Goal: Task Accomplishment & Management: Use online tool/utility

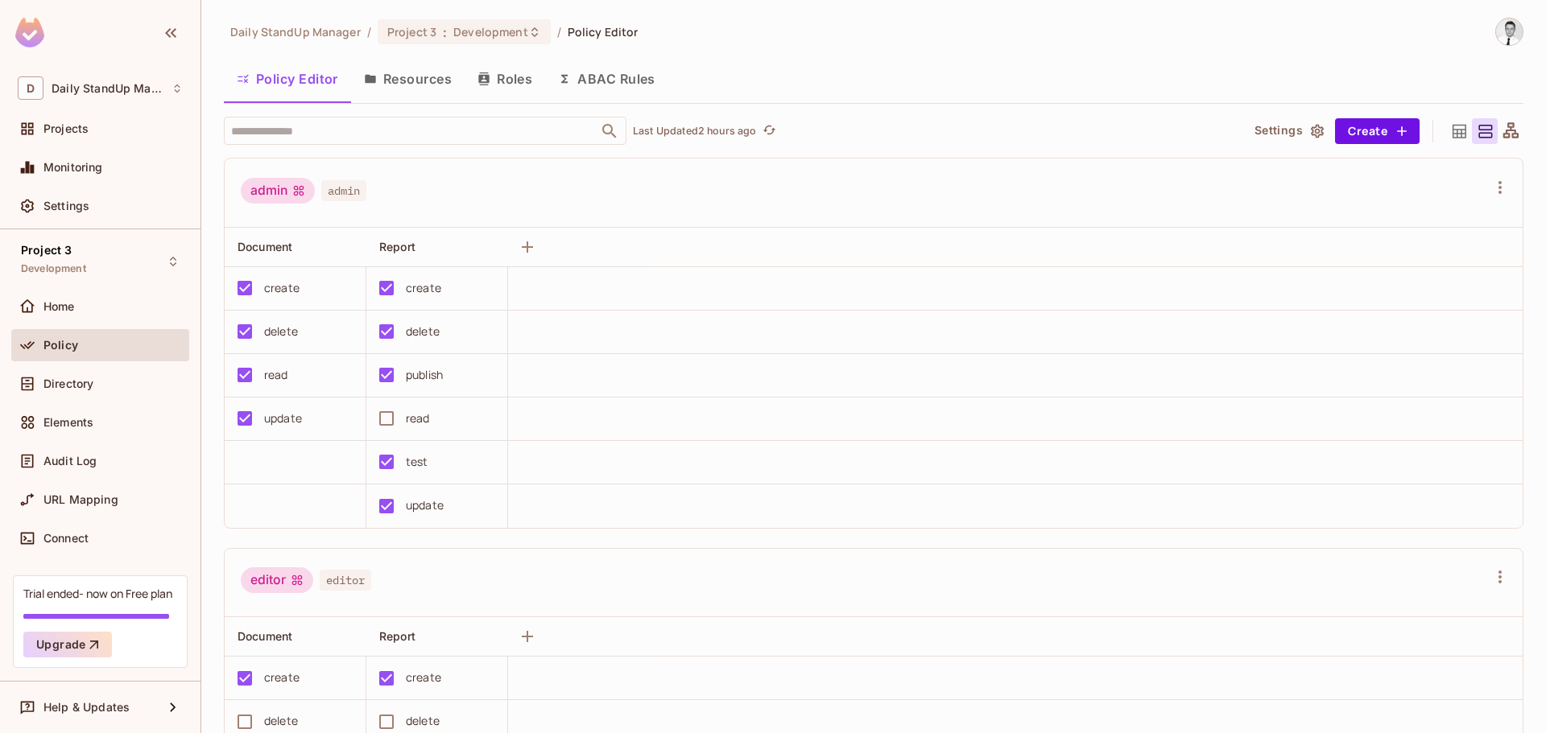
click at [89, 341] on div "Policy" at bounding box center [112, 345] width 139 height 13
click at [88, 217] on div "Settings" at bounding box center [100, 206] width 178 height 32
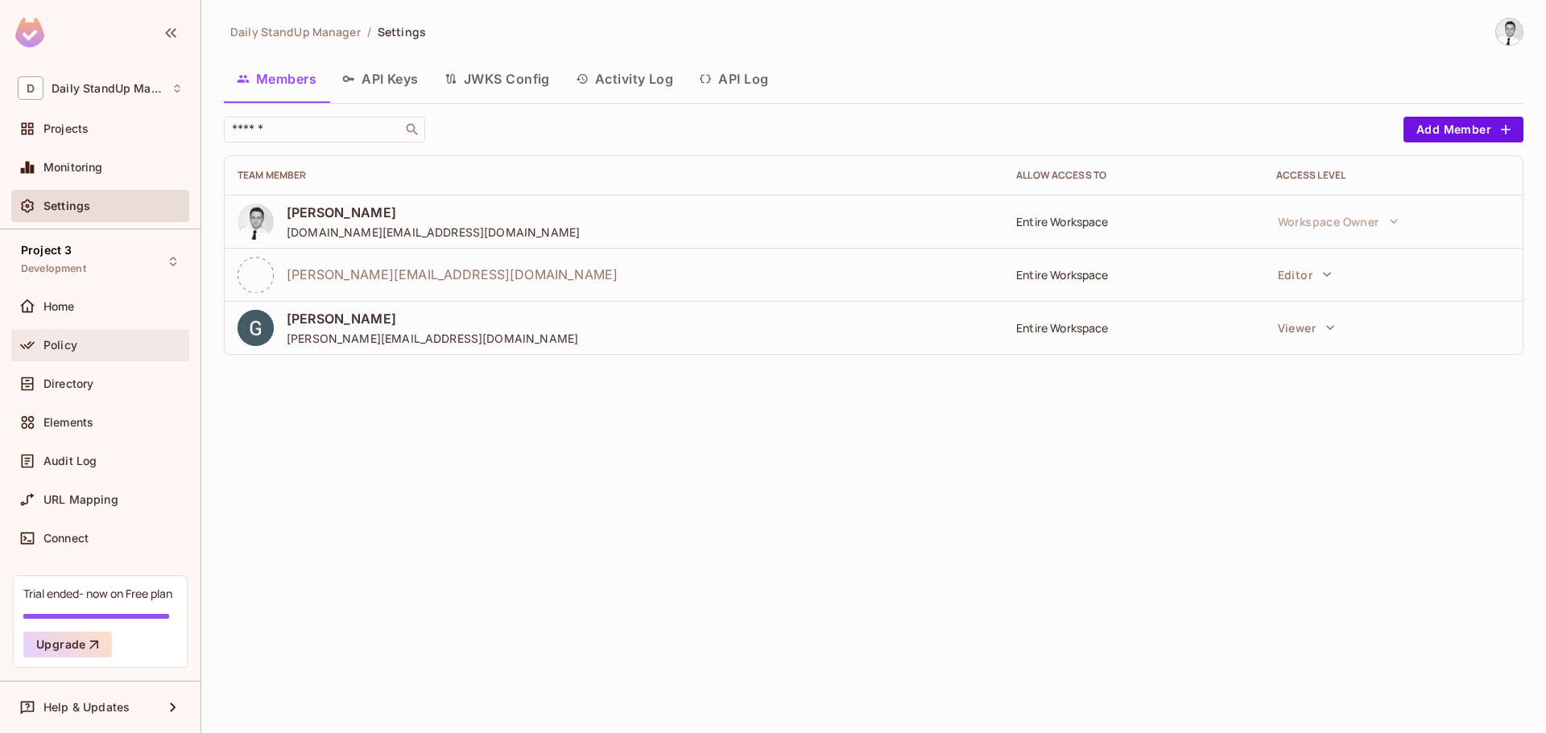
click at [46, 349] on span "Policy" at bounding box center [60, 345] width 34 height 13
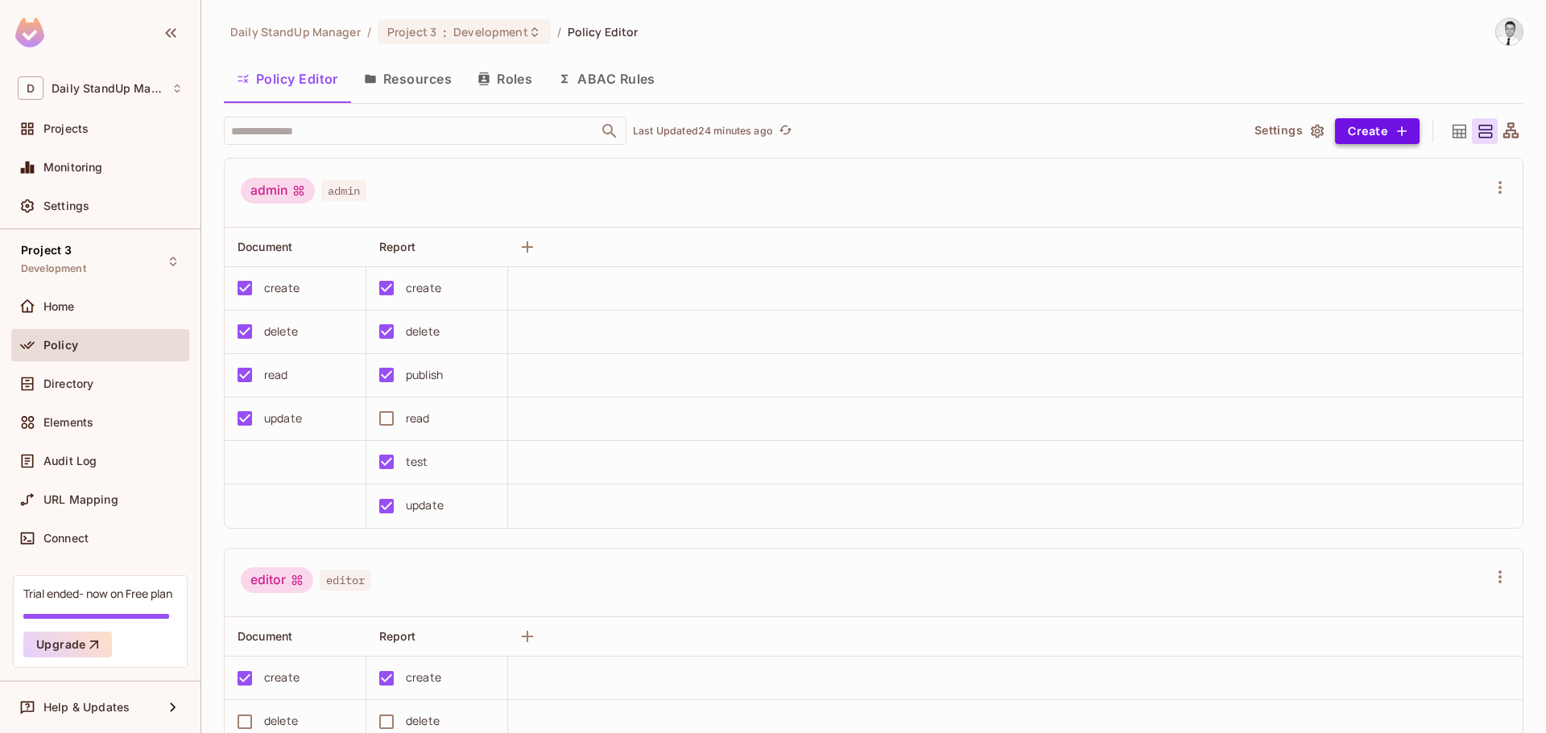
click at [1362, 125] on button "Create" at bounding box center [1377, 131] width 85 height 26
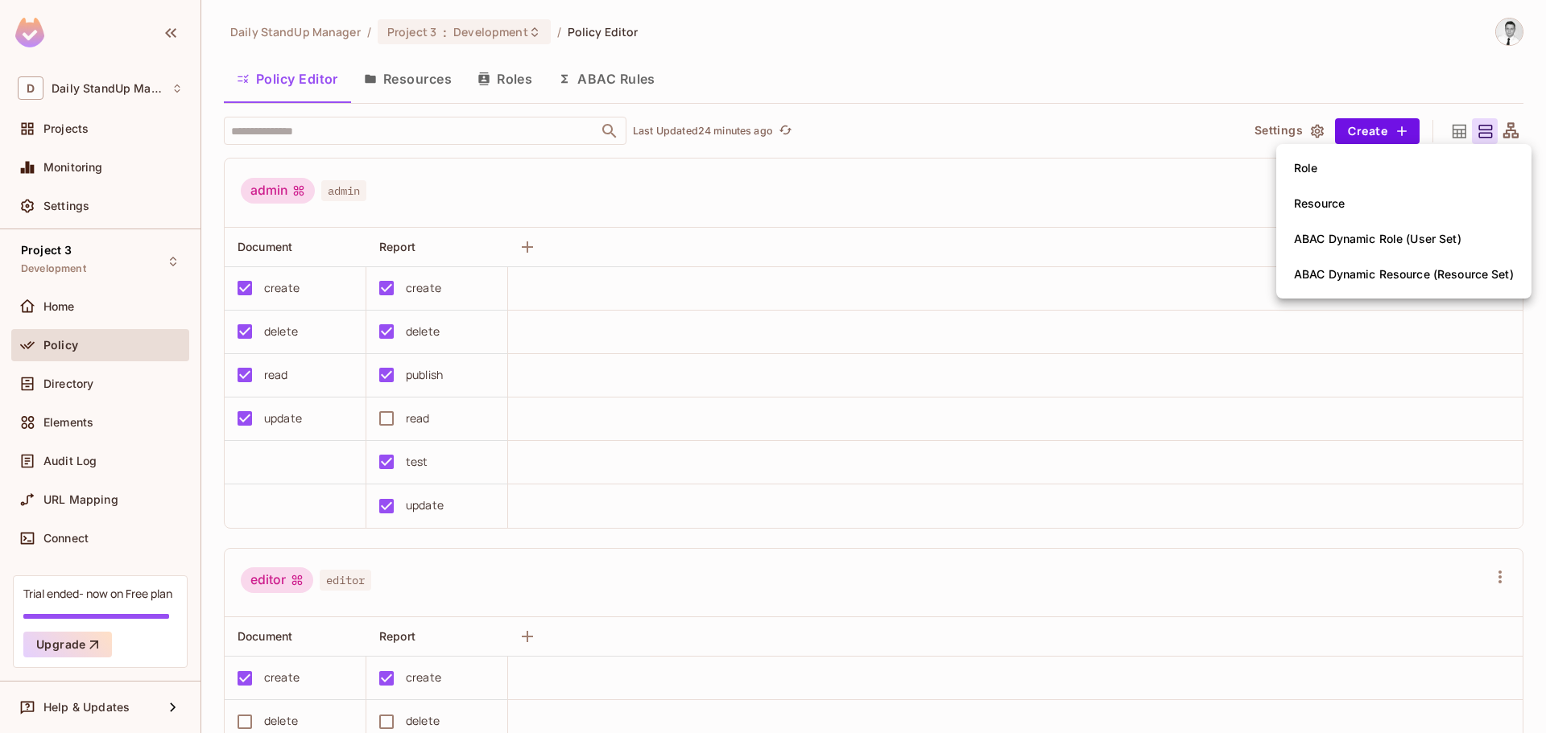
click at [1362, 196] on li "Resource" at bounding box center [1403, 203] width 255 height 35
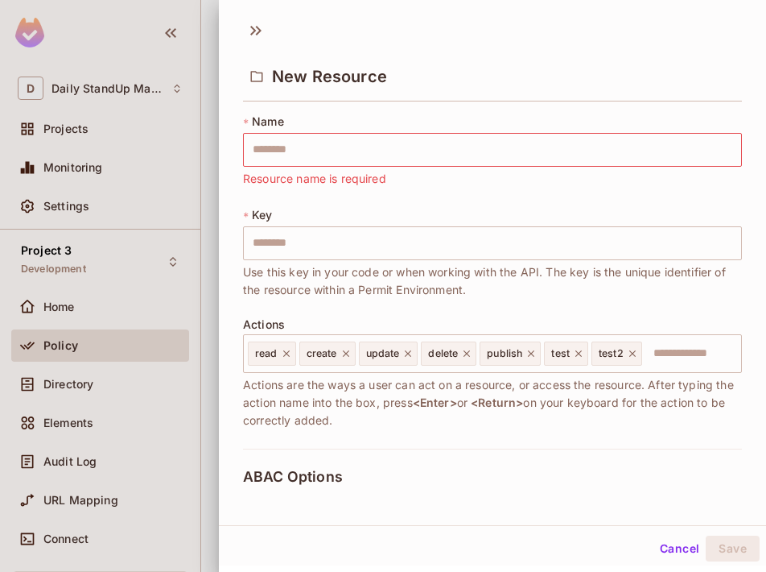
click at [164, 26] on div at bounding box center [383, 286] width 766 height 572
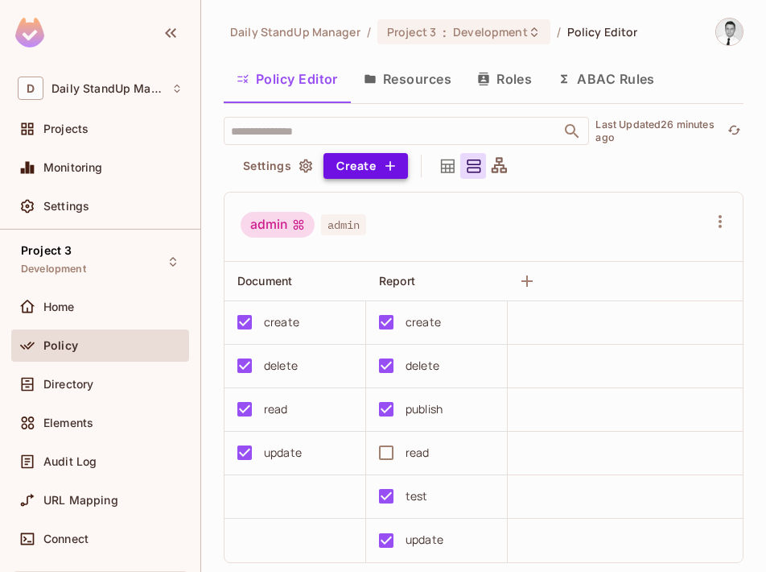
click at [357, 163] on button "Create" at bounding box center [366, 166] width 85 height 26
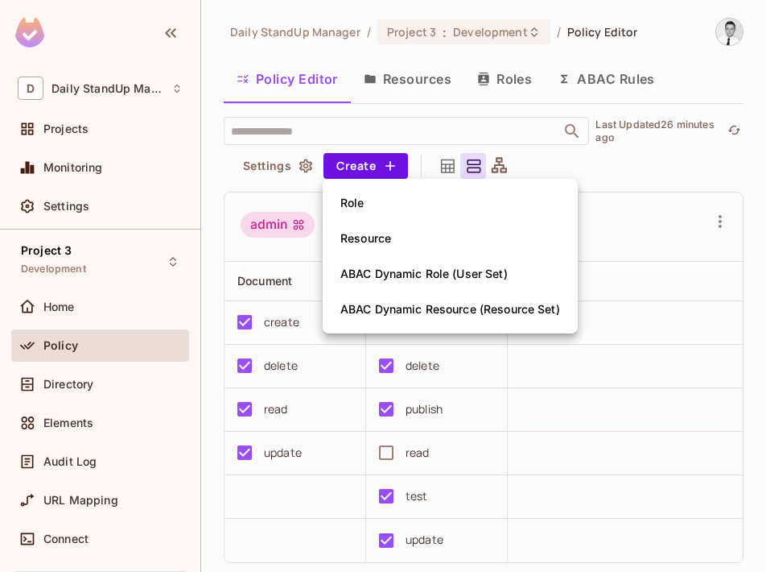
click at [613, 179] on div at bounding box center [383, 286] width 766 height 572
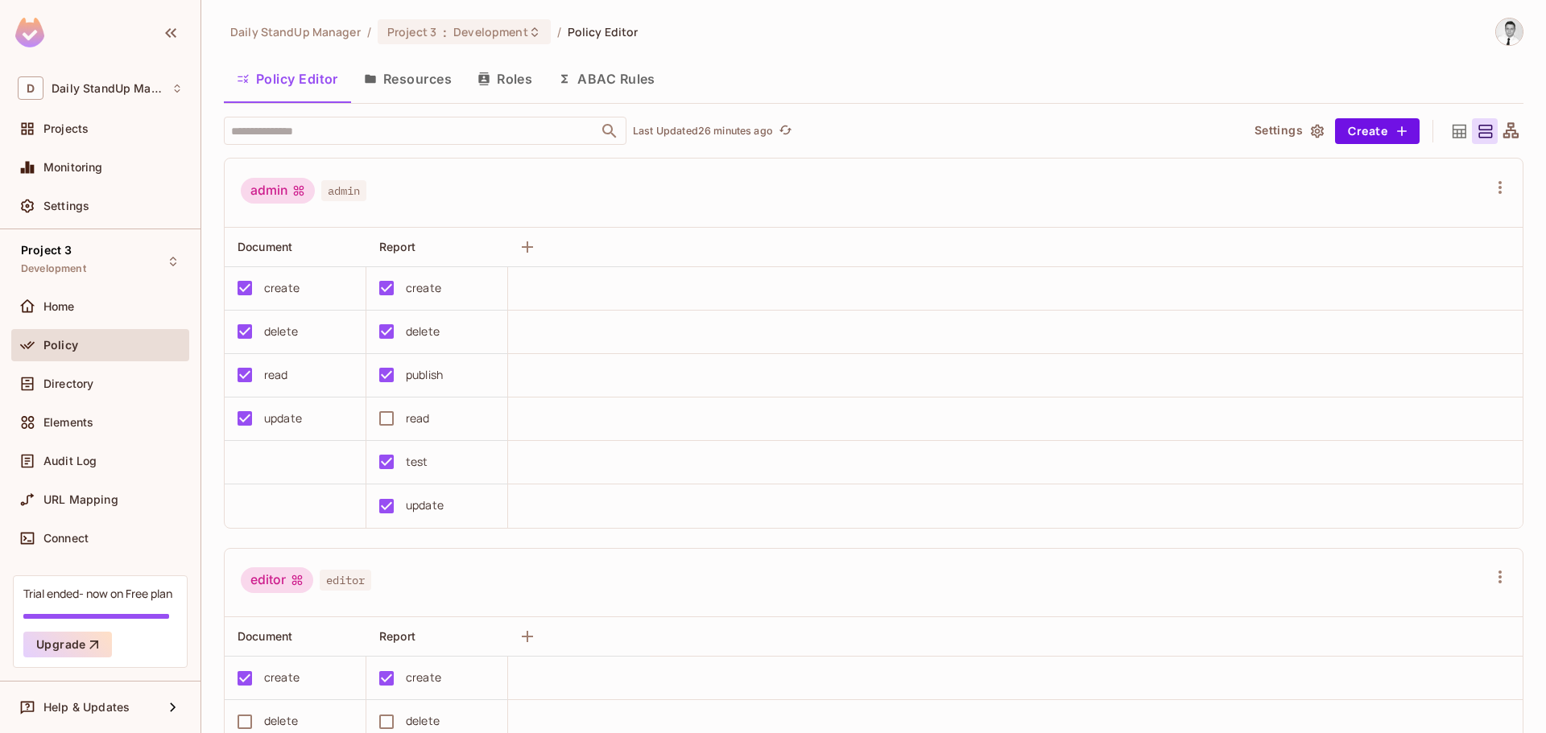
click at [1175, 65] on div "Policy Editor Resources Roles ABAC Rules" at bounding box center [873, 79] width 1299 height 40
click at [906, 47] on div "Daily StandUp Manager / Project 3 : Development / Policy Editor Policy Editor R…" at bounding box center [873, 376] width 1299 height 716
click at [370, 80] on icon "button" at bounding box center [370, 79] width 10 height 9
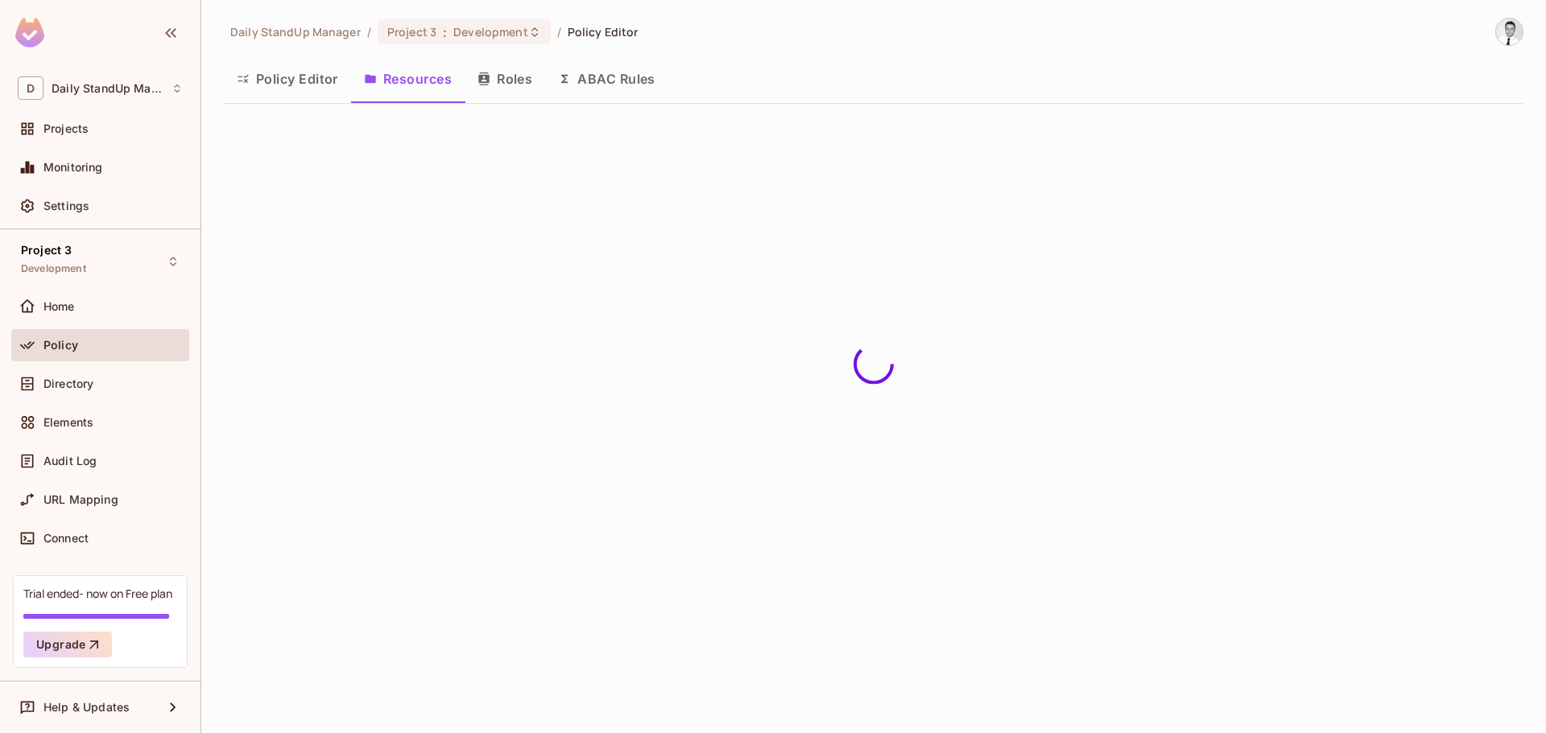
click at [902, 96] on div "Policy Editor Resources Roles ABAC Rules" at bounding box center [873, 79] width 1299 height 40
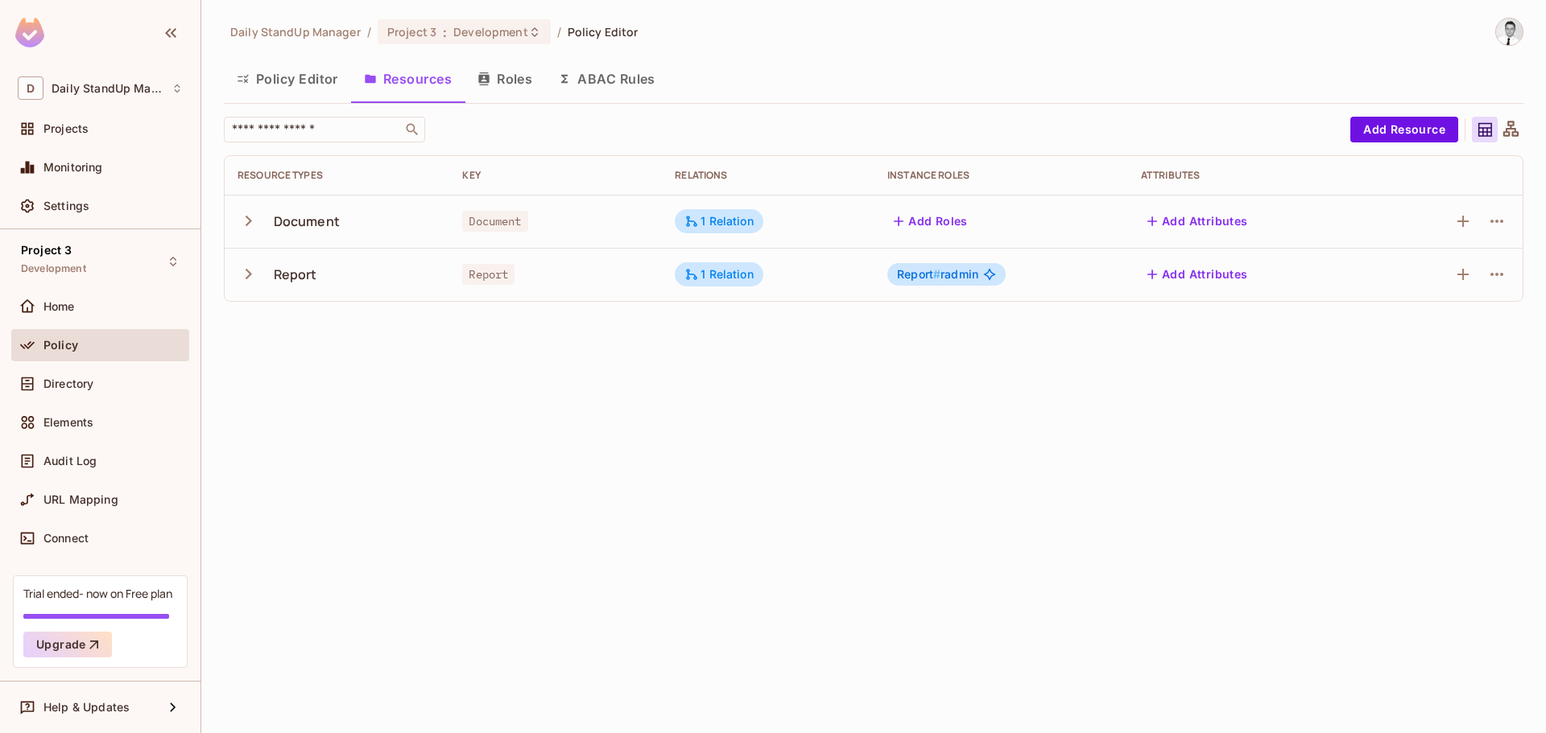
click at [680, 100] on div "Policy Editor Resources Roles ABAC Rules" at bounding box center [873, 81] width 1299 height 44
click at [316, 81] on button "Policy Editor" at bounding box center [287, 79] width 127 height 40
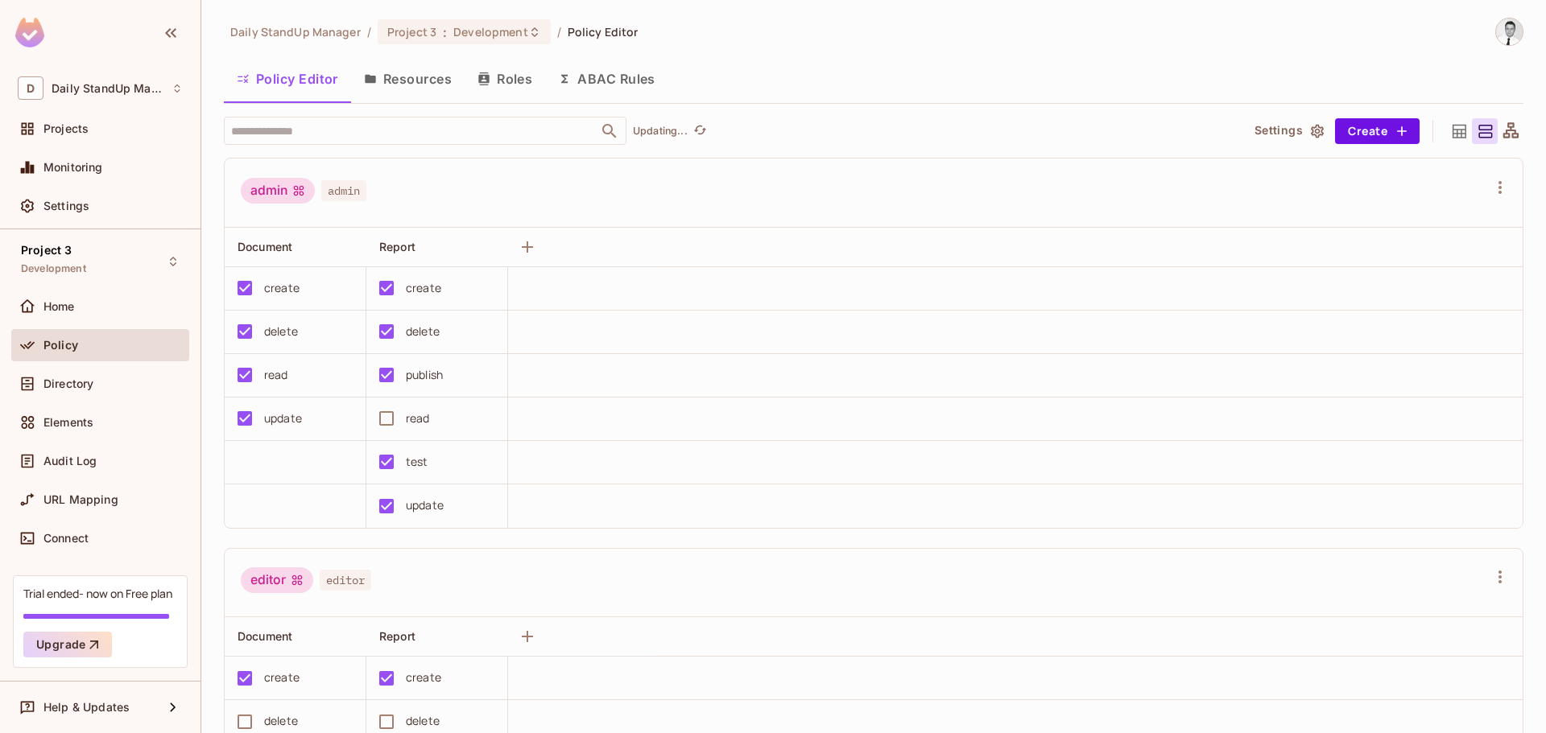
click at [403, 81] on button "Resources" at bounding box center [408, 79] width 114 height 40
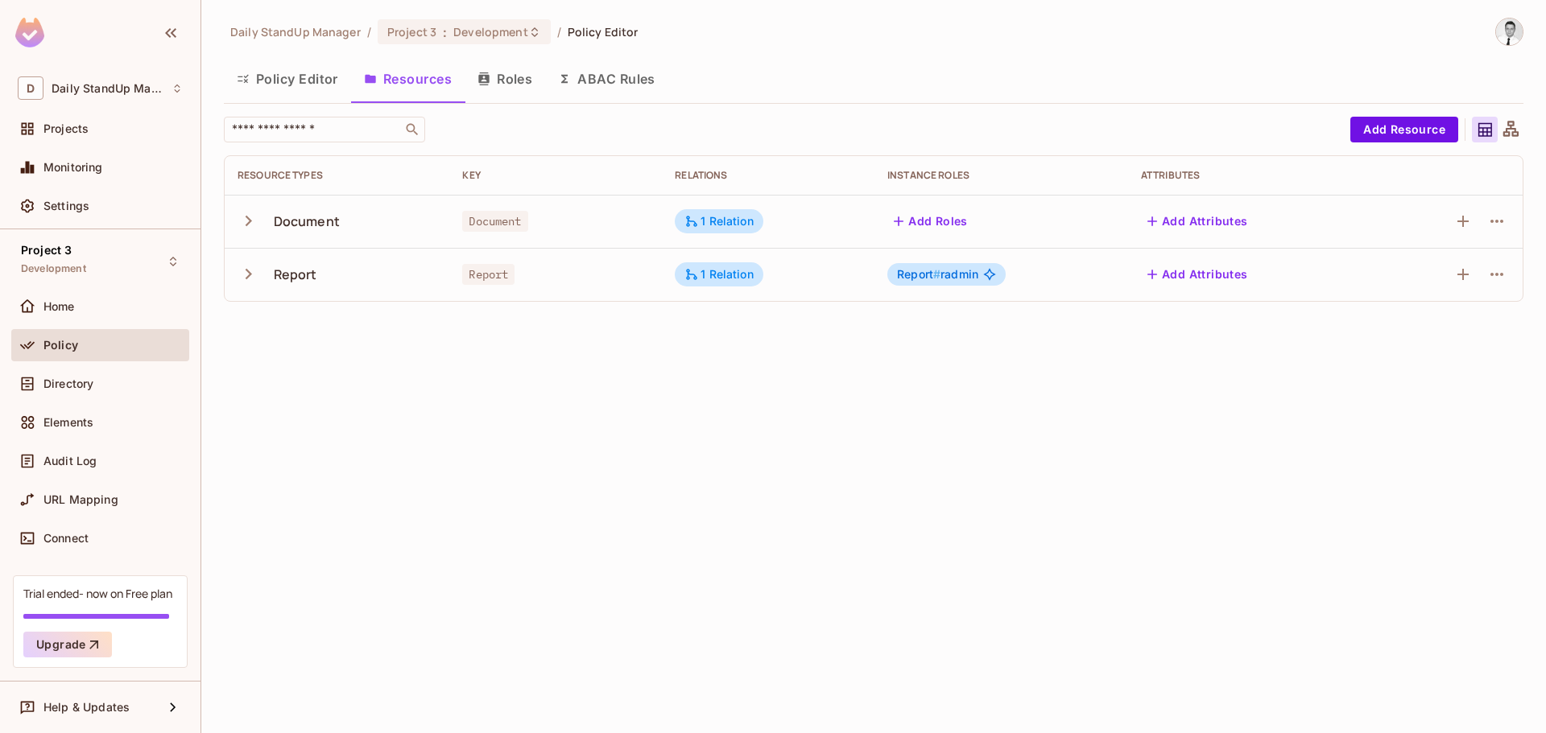
click at [1091, 457] on div "Daily StandUp Manager / Project 3 : Development / Policy Editor Policy Editor R…" at bounding box center [873, 366] width 1344 height 733
click at [1379, 136] on button "Add Resource" at bounding box center [1404, 130] width 108 height 26
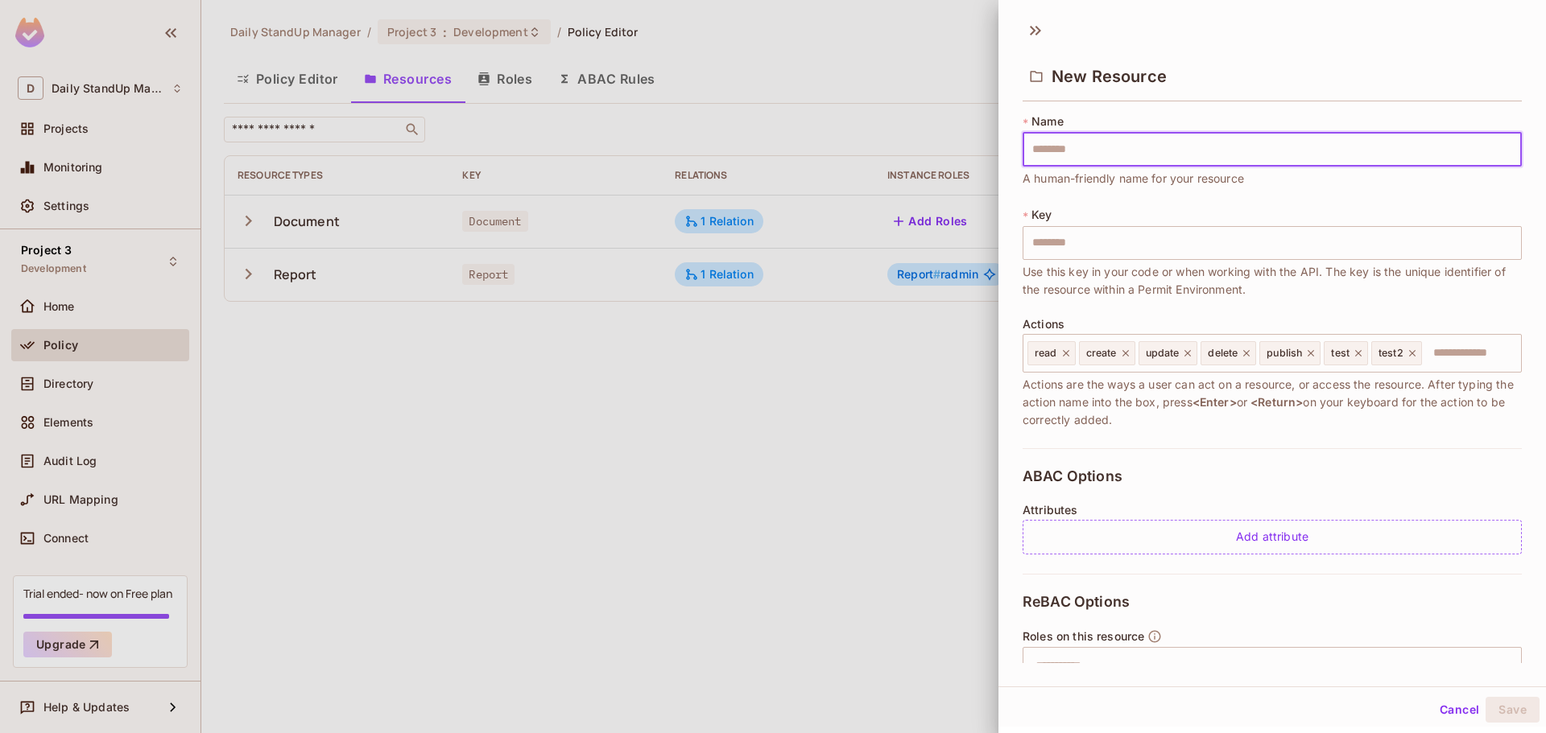
click at [121, 229] on div at bounding box center [773, 366] width 1546 height 733
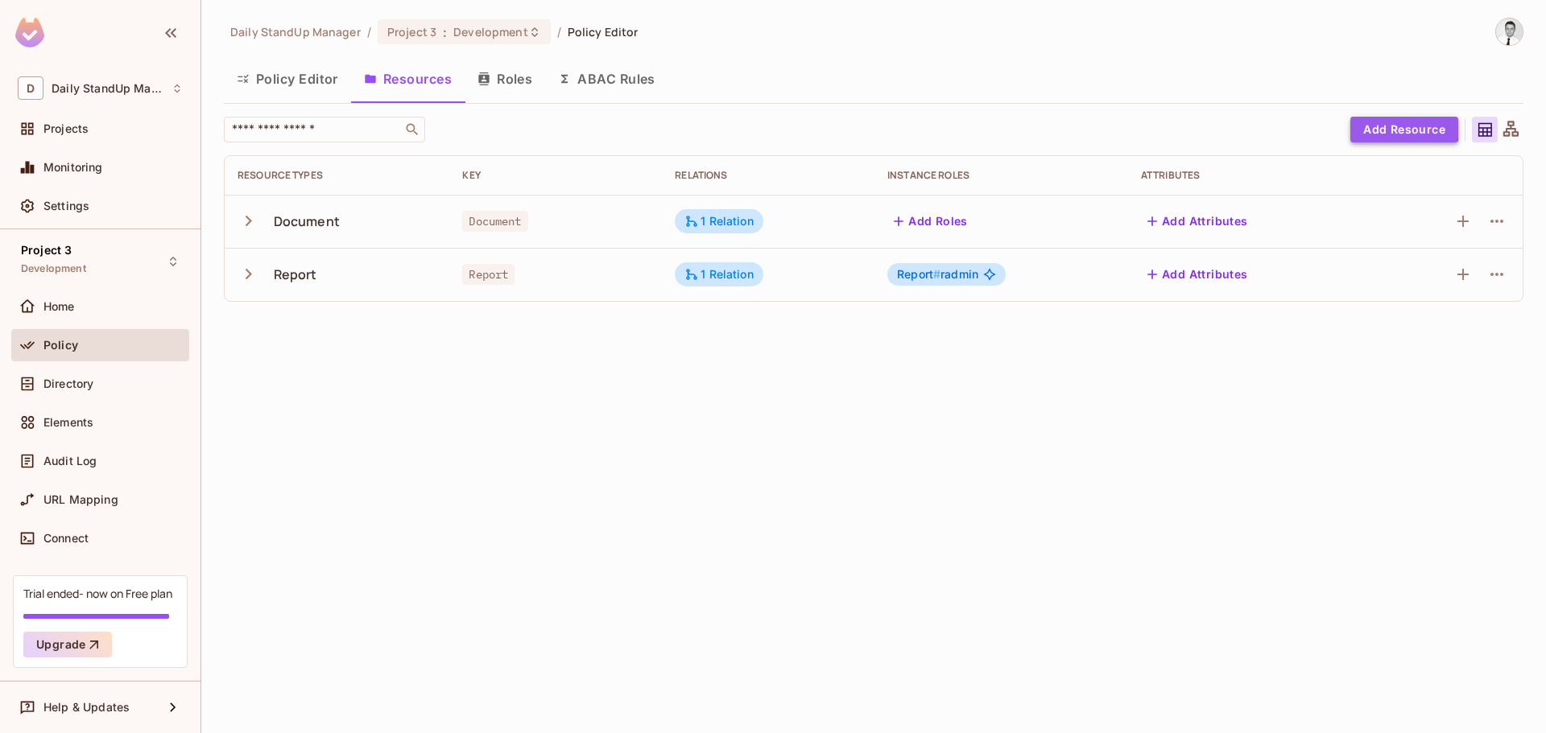
click at [1401, 127] on button "Add Resource" at bounding box center [1404, 130] width 108 height 26
click at [1431, 126] on button "Add Resource" at bounding box center [1404, 130] width 108 height 26
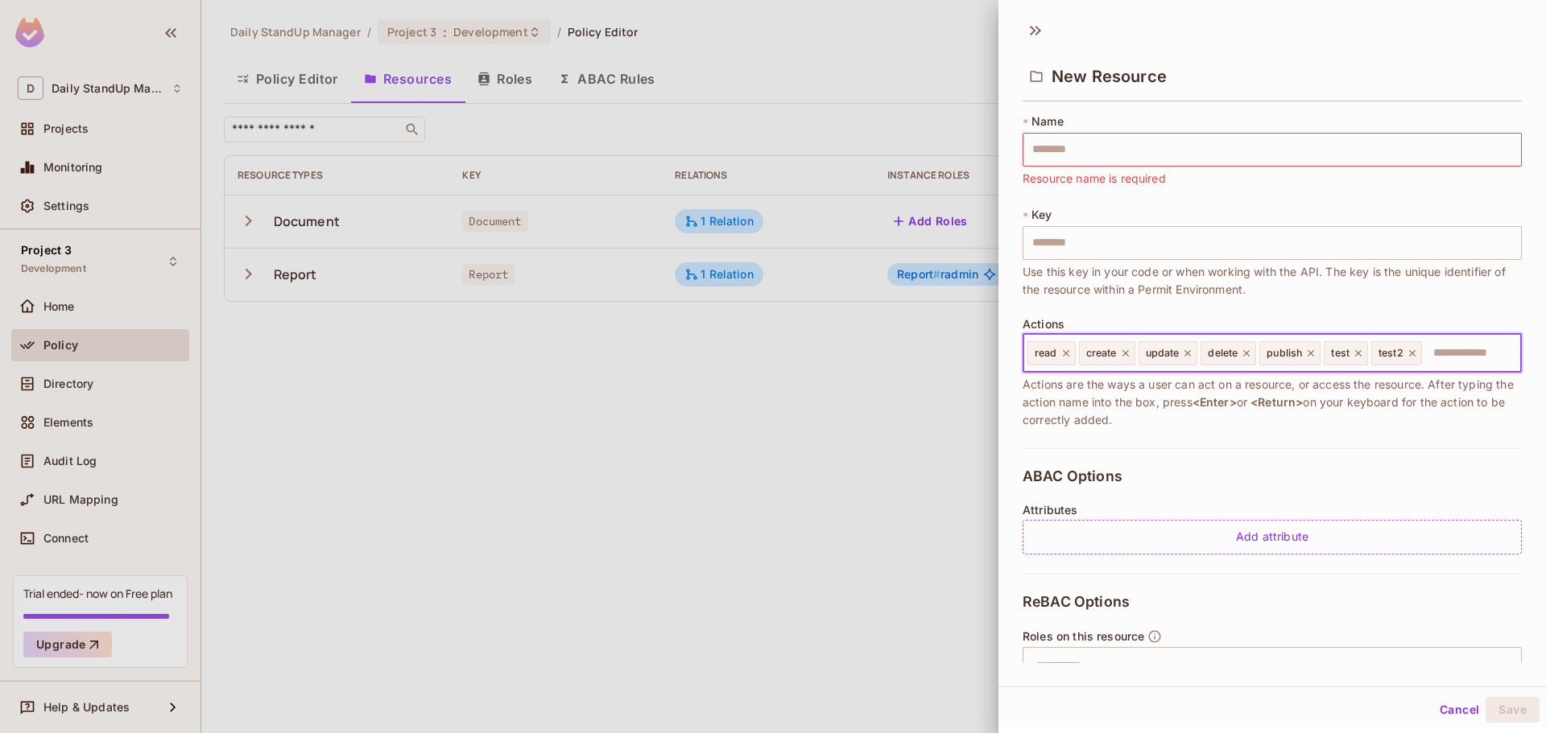
click at [1462, 357] on input "text" at bounding box center [1468, 353] width 91 height 32
click at [1414, 355] on icon at bounding box center [1411, 353] width 11 height 11
click at [1290, 99] on div "New Resource" at bounding box center [1271, 75] width 499 height 52
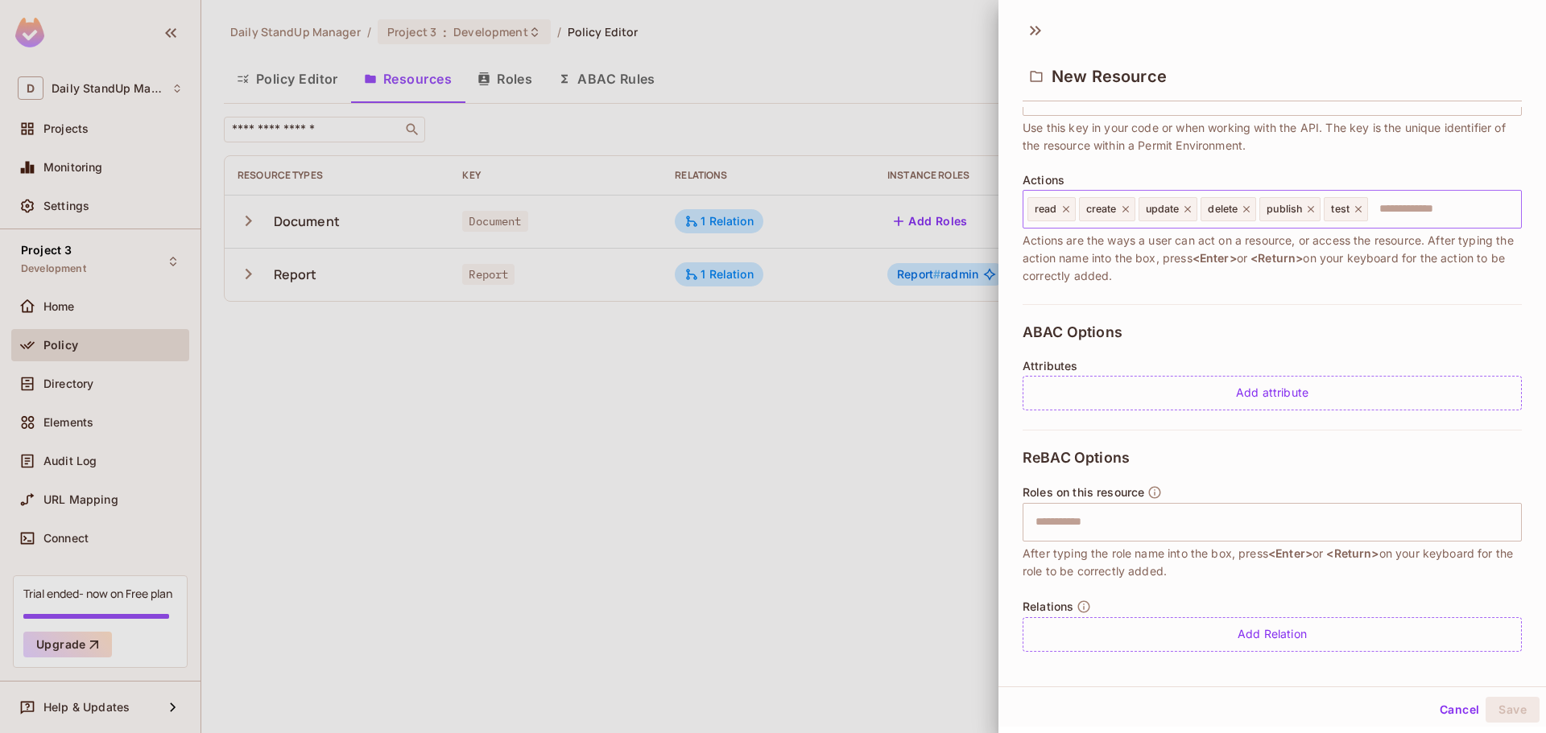
scroll to position [152, 0]
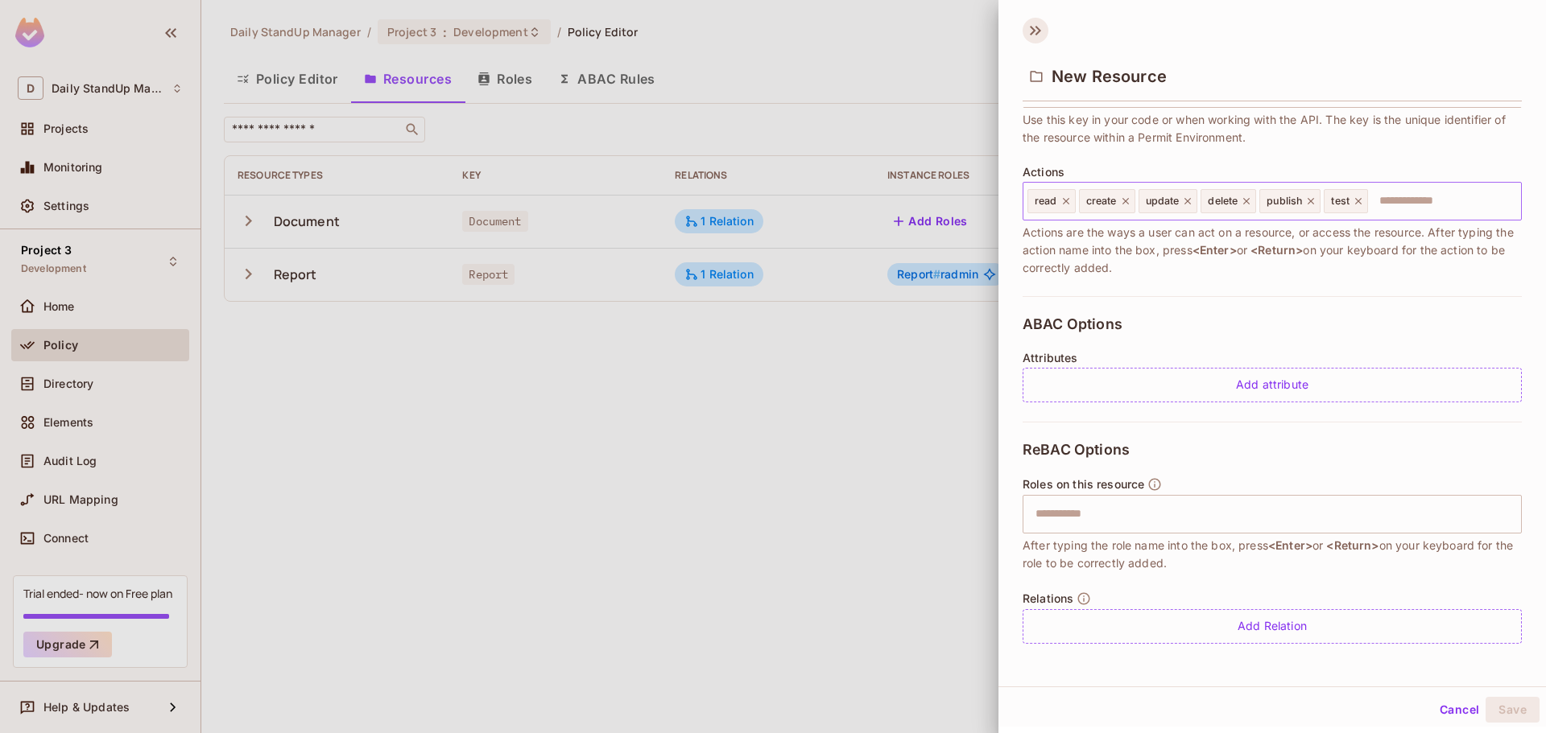
click at [1034, 27] on icon at bounding box center [1035, 31] width 26 height 26
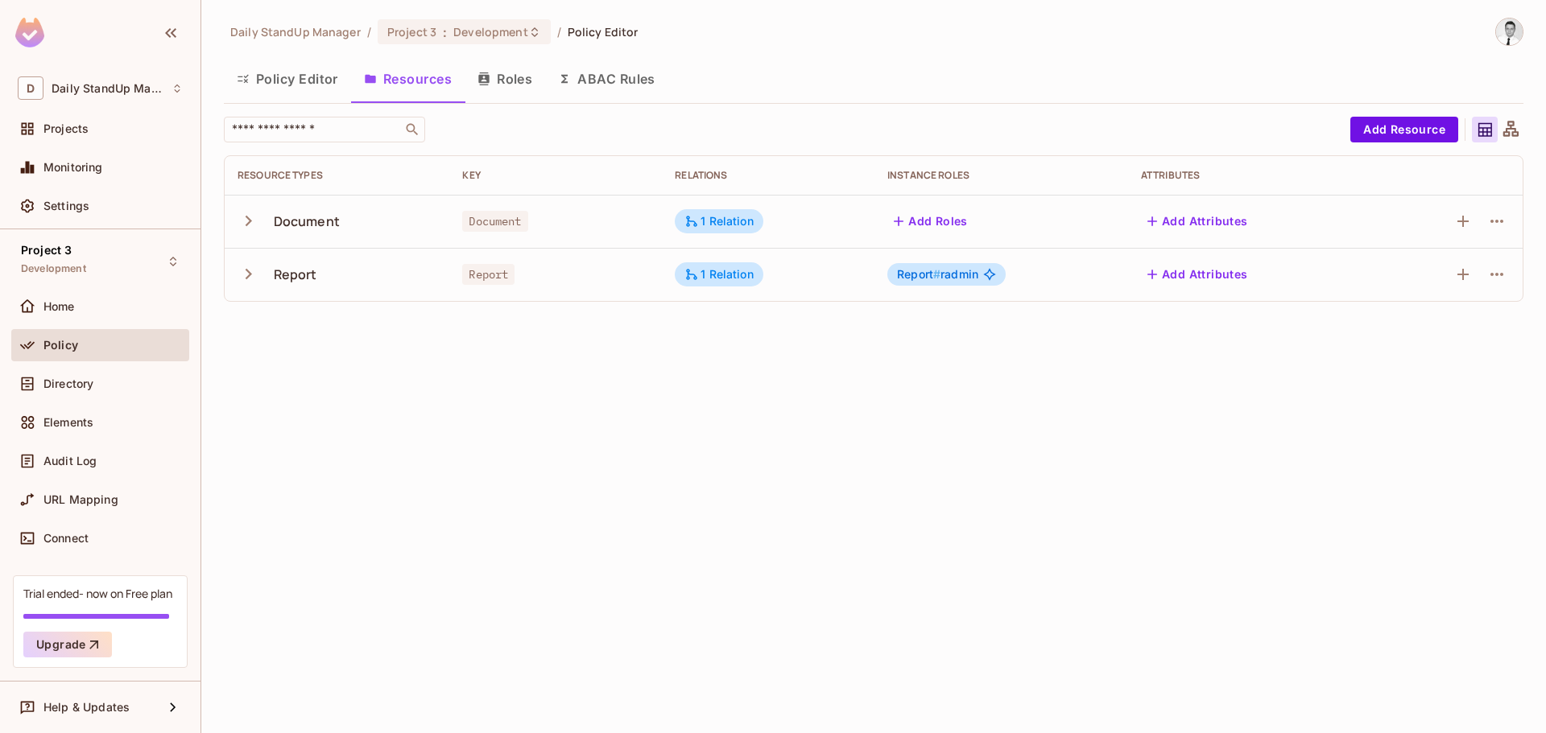
click at [795, 78] on div "Policy Editor Resources Roles ABAC Rules" at bounding box center [873, 79] width 1299 height 40
click at [1371, 132] on button "Add Resource" at bounding box center [1404, 130] width 108 height 26
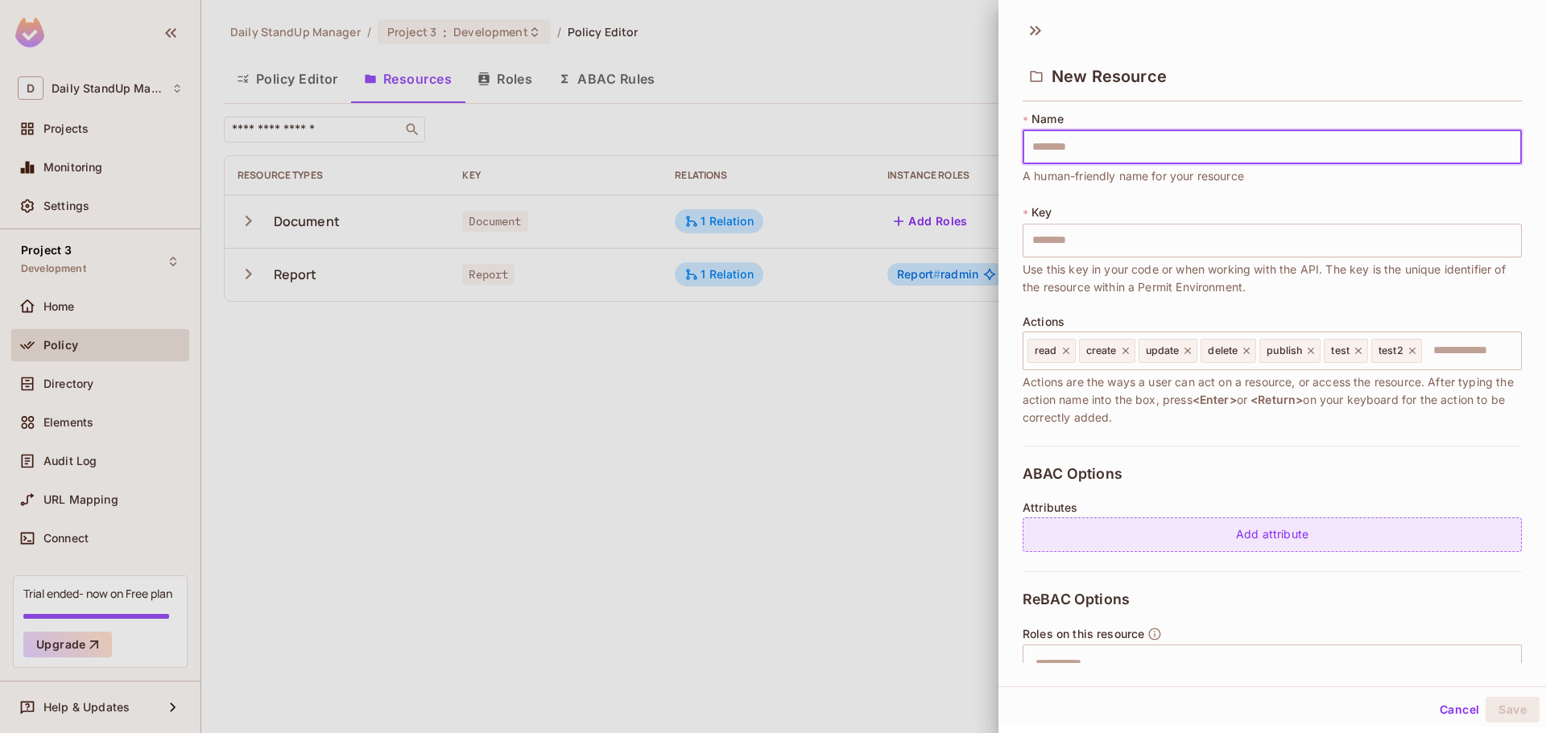
scroll to position [0, 0]
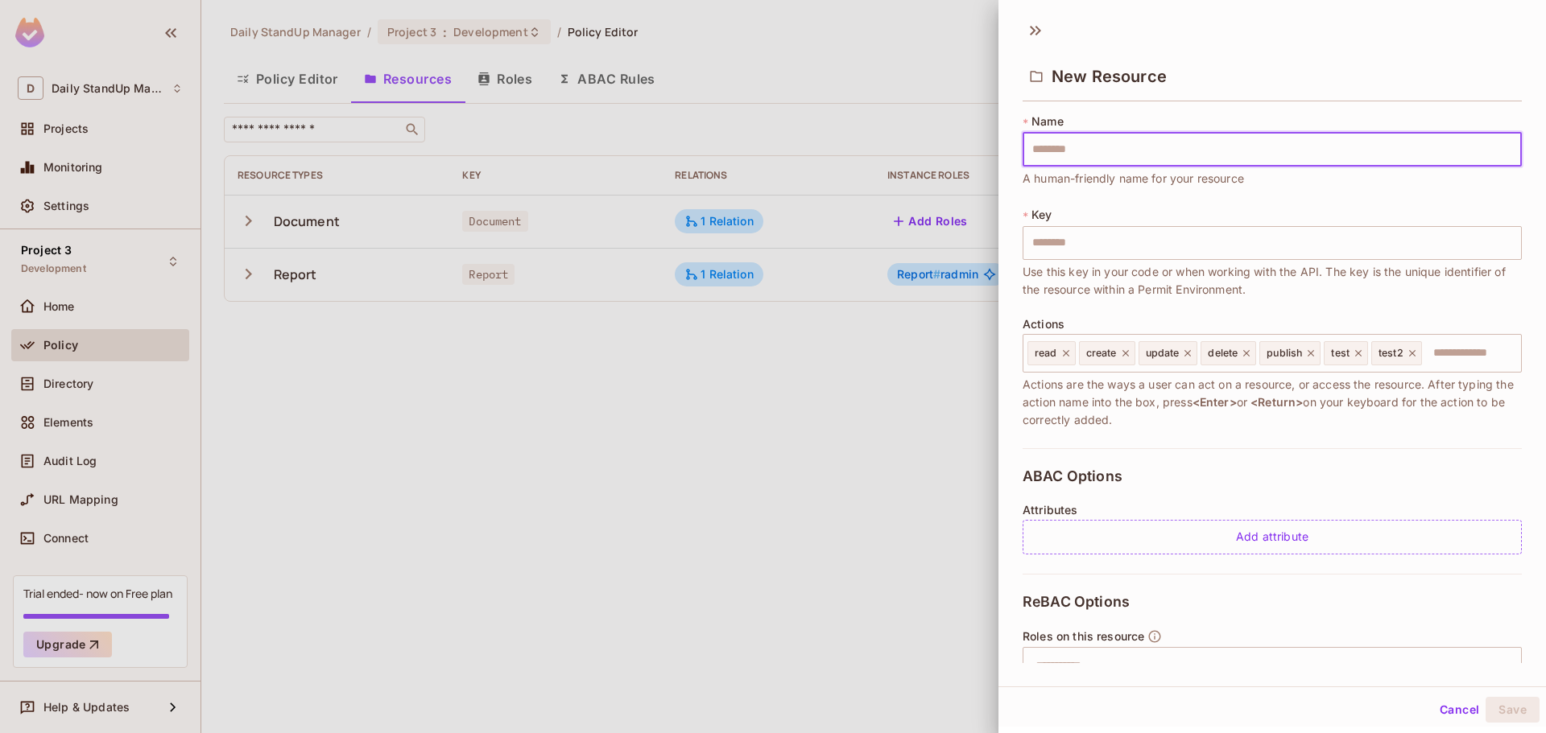
click at [880, 43] on div at bounding box center [773, 366] width 1546 height 733
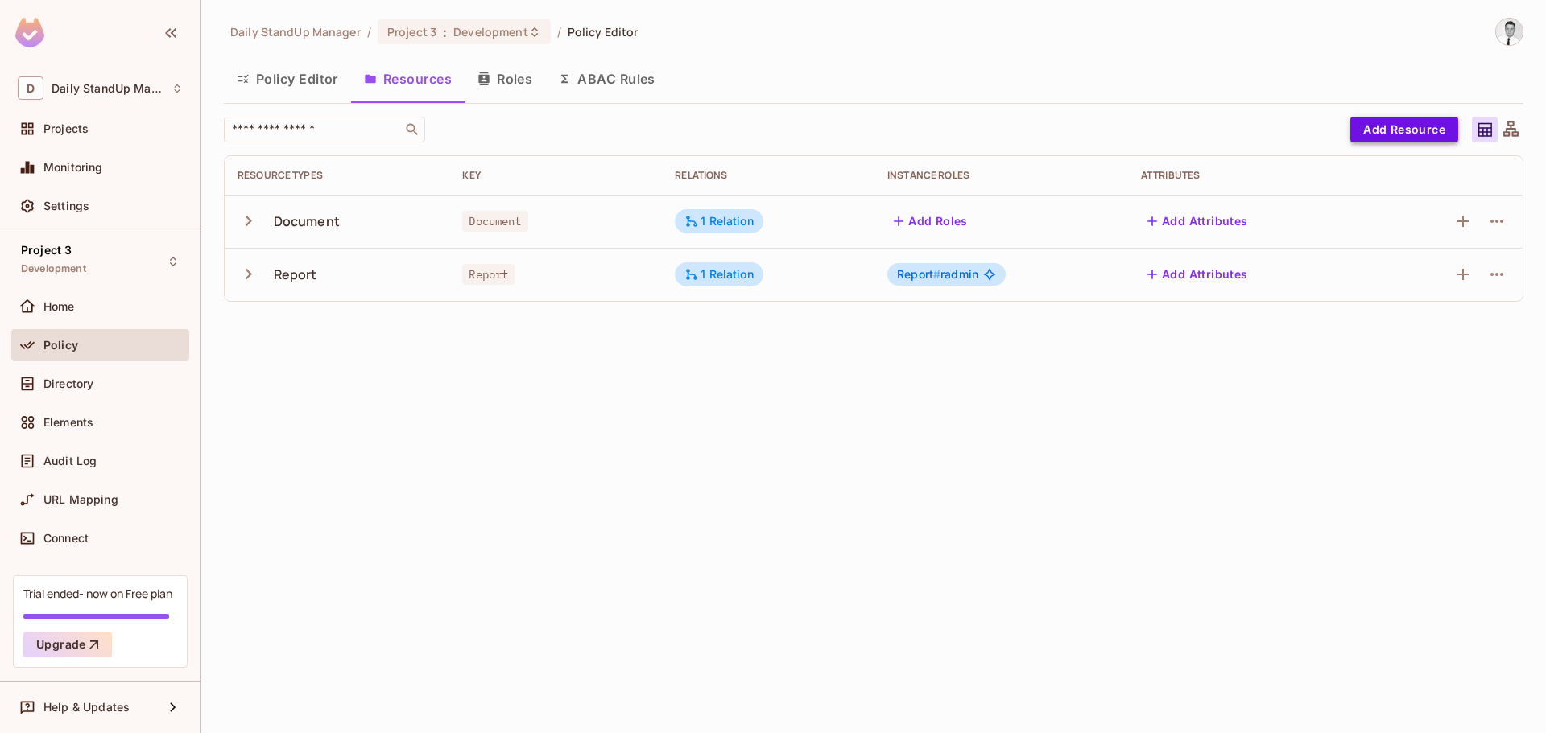
click at [1392, 122] on button "Add Resource" at bounding box center [1404, 130] width 108 height 26
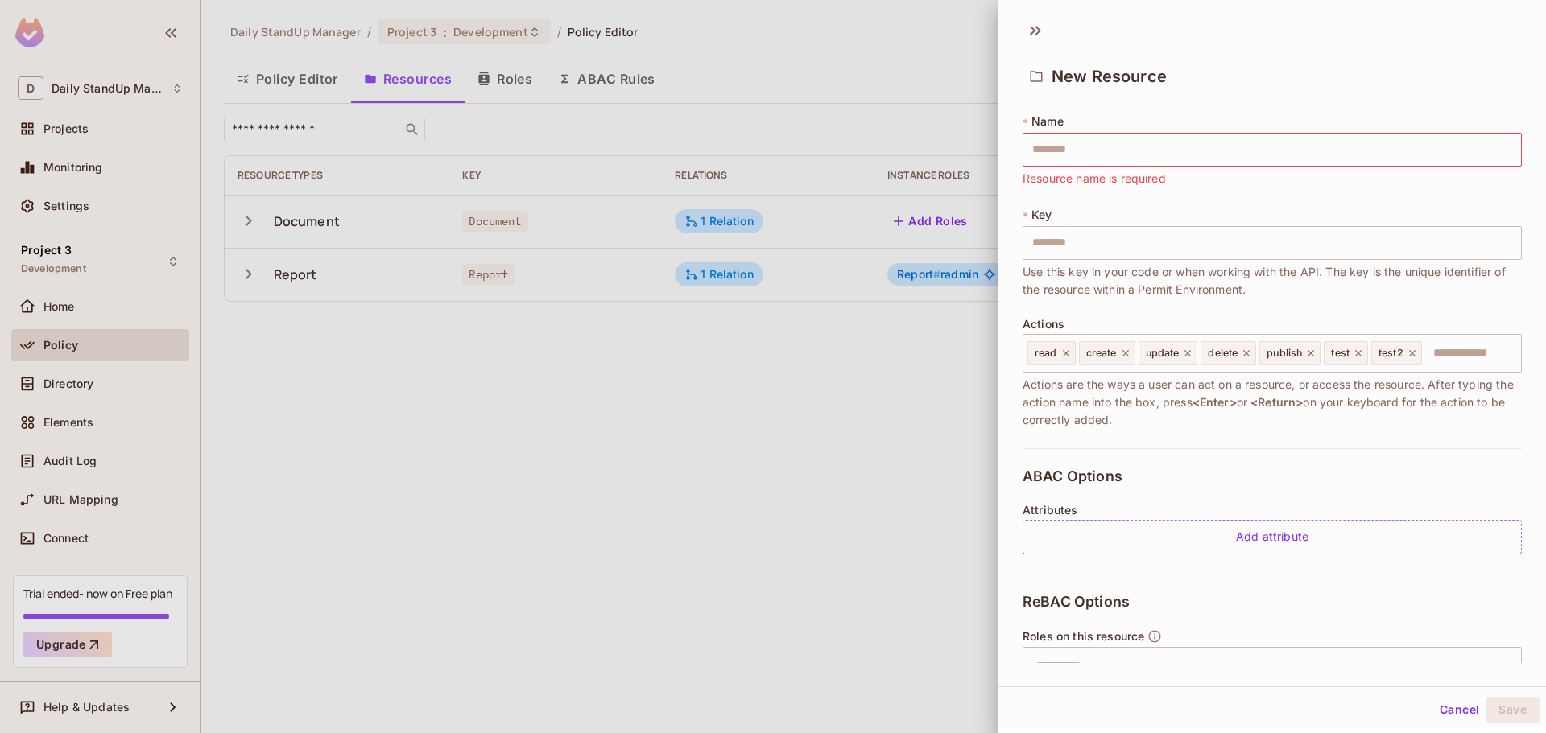
click at [1187, 456] on div "ABAC Options Attributes Add attribute" at bounding box center [1271, 511] width 499 height 126
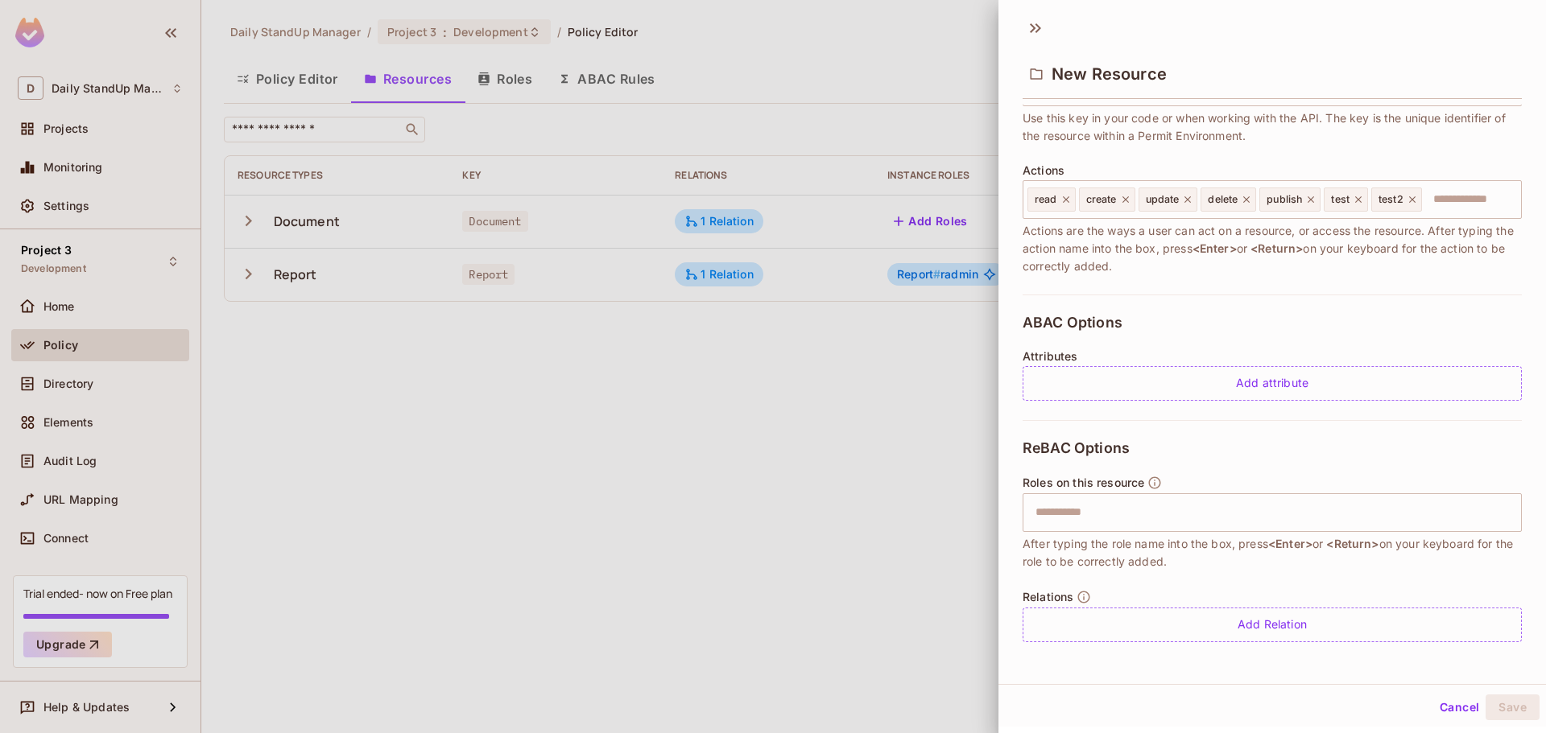
scroll to position [152, 0]
click at [1244, 381] on div "Add attribute" at bounding box center [1271, 382] width 499 height 35
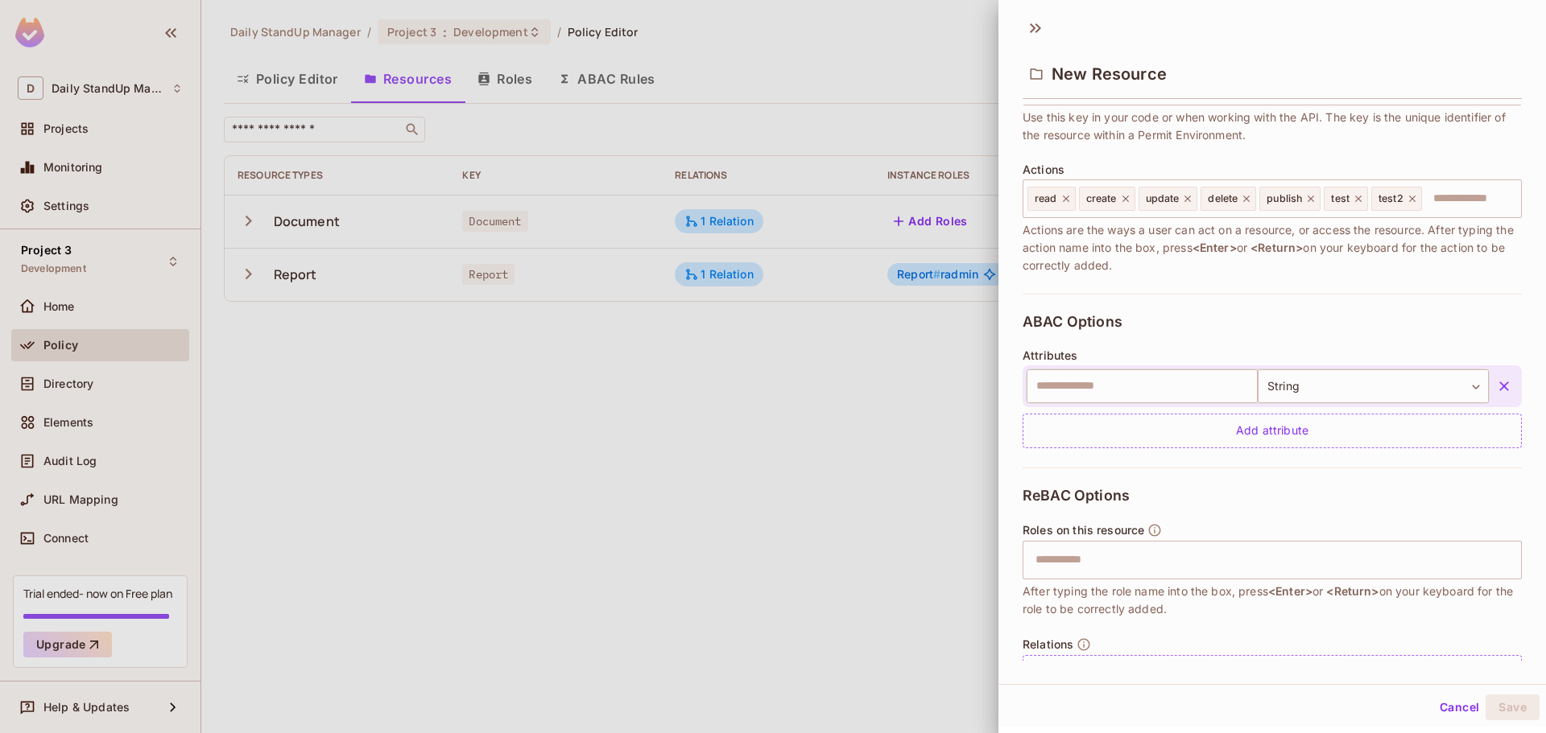
click at [1447, 331] on div "ABAC Options Attributes ​ String ****** ​ Add attribute" at bounding box center [1271, 381] width 499 height 174
click at [1496, 387] on icon "button" at bounding box center [1504, 386] width 16 height 16
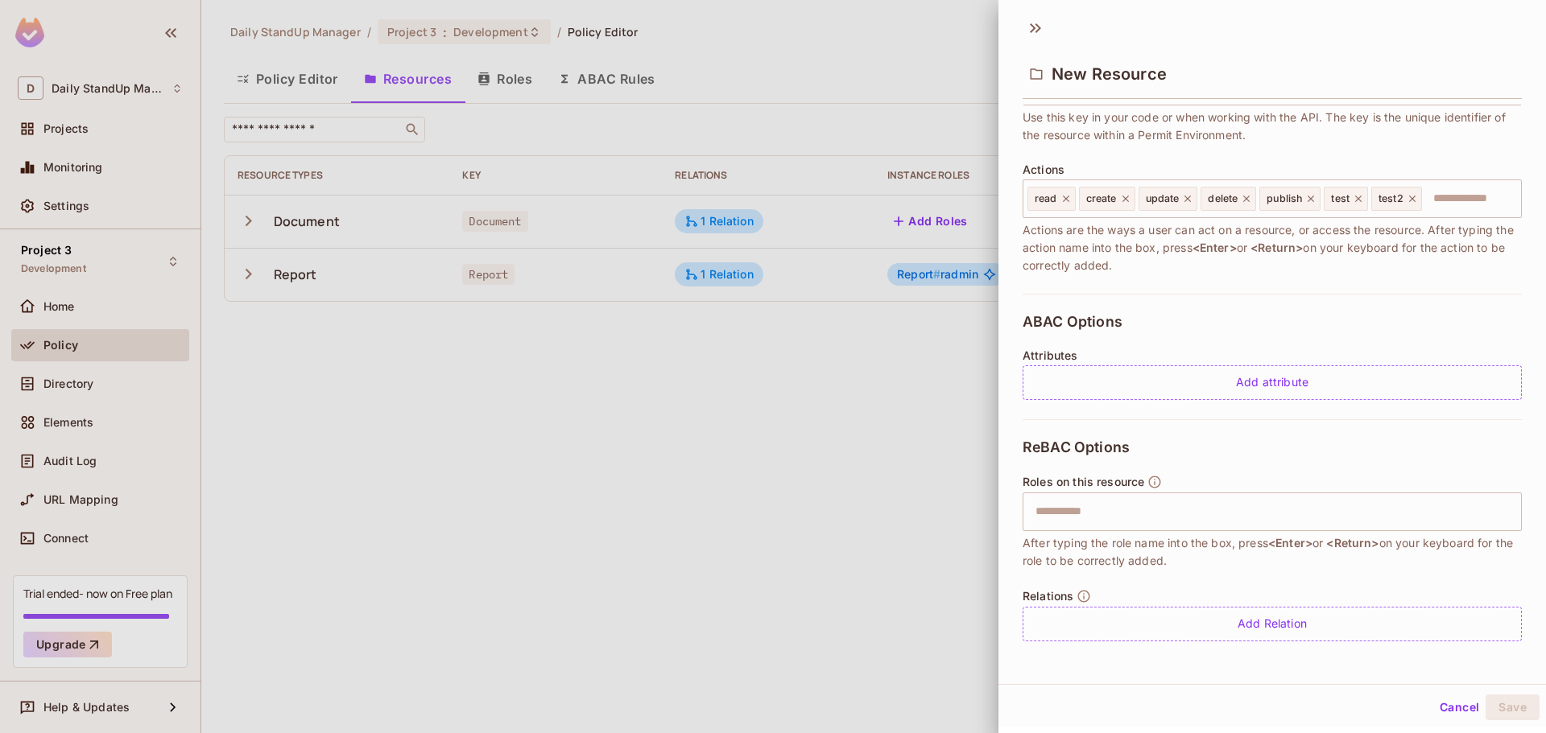
click at [1381, 295] on div "ABAC Options Attributes Add attribute" at bounding box center [1271, 357] width 499 height 126
click at [1447, 710] on button "Cancel" at bounding box center [1459, 708] width 52 height 26
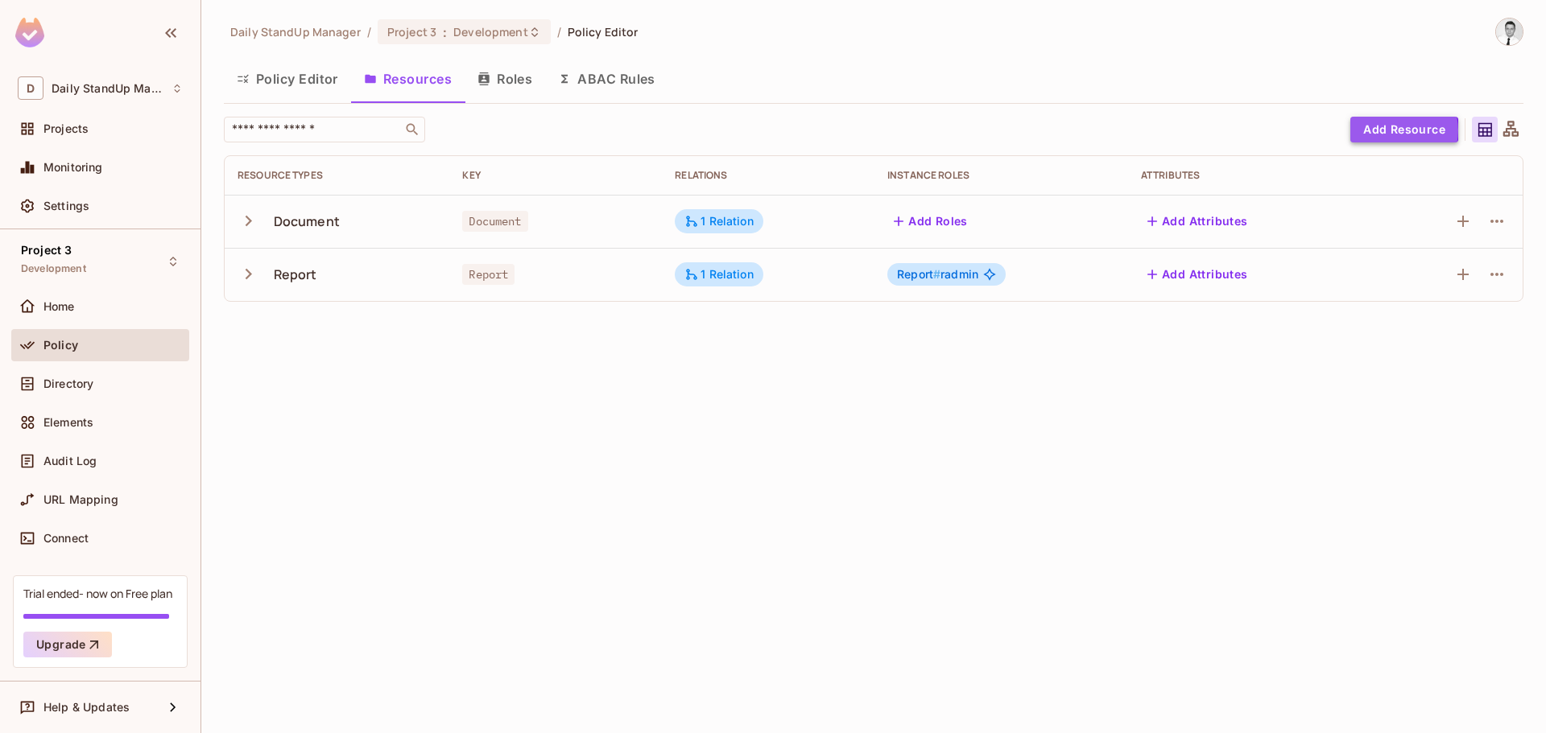
click at [1398, 130] on button "Add Resource" at bounding box center [1404, 130] width 108 height 26
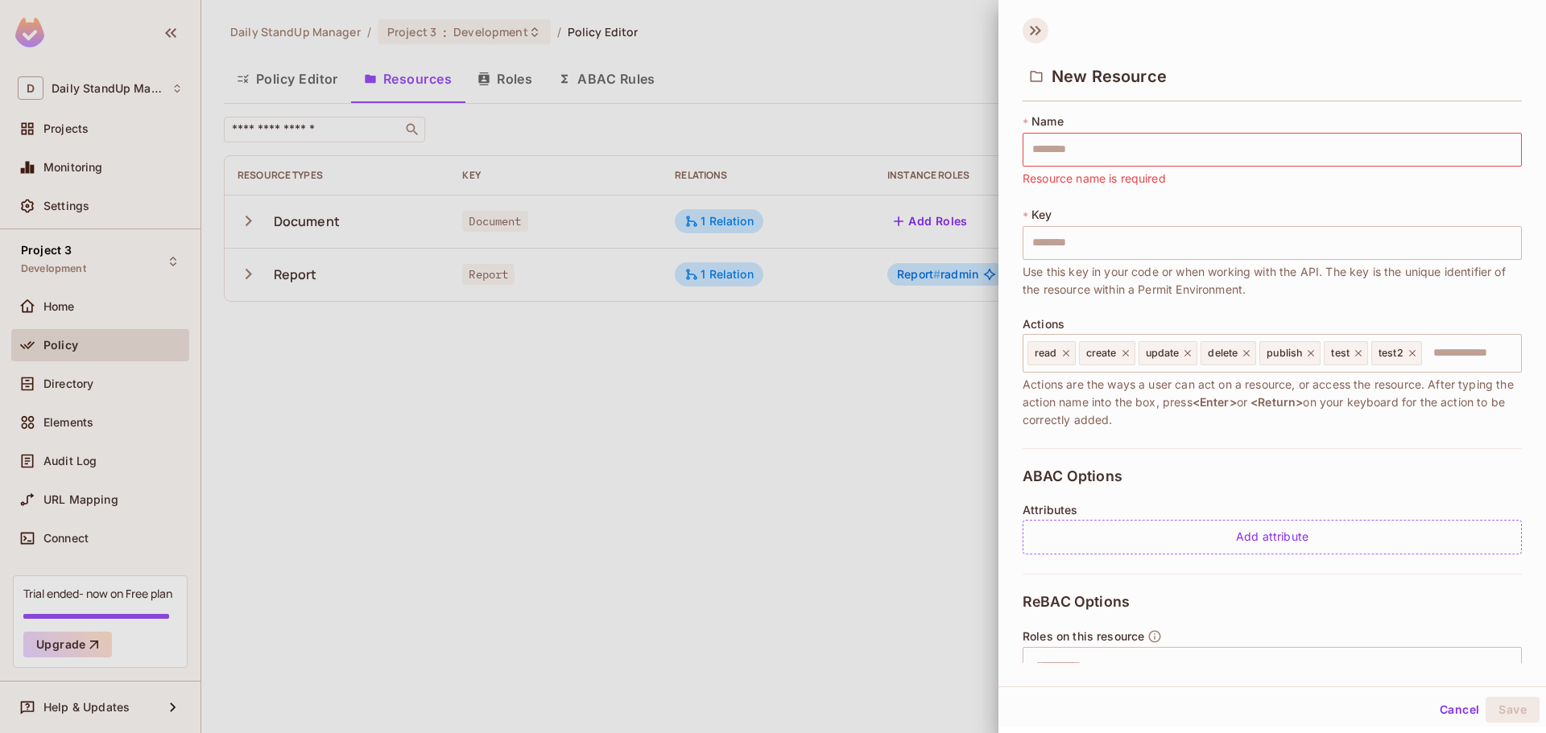
click at [1030, 26] on icon at bounding box center [1035, 31] width 26 height 26
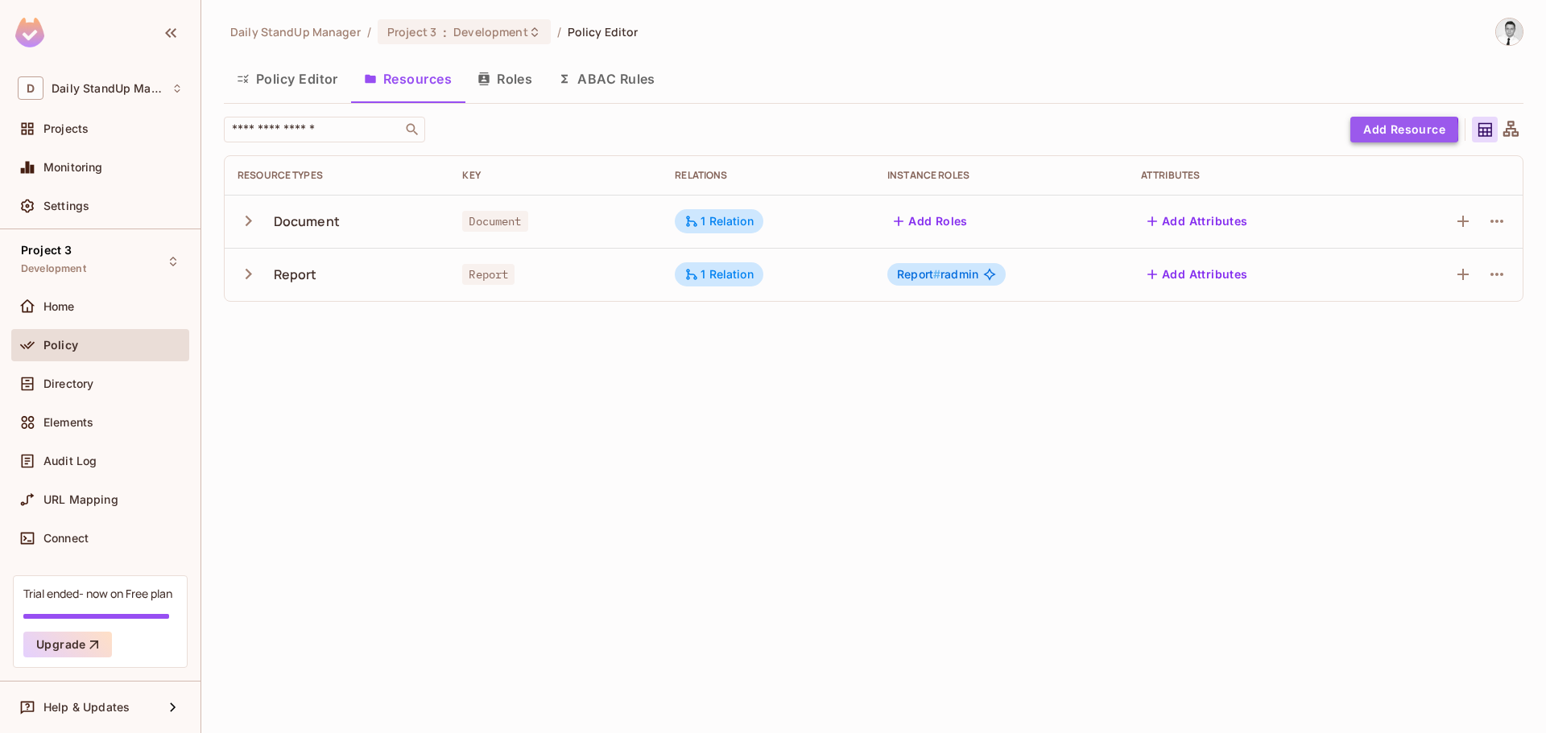
click at [1369, 131] on button "Add Resource" at bounding box center [1404, 130] width 108 height 26
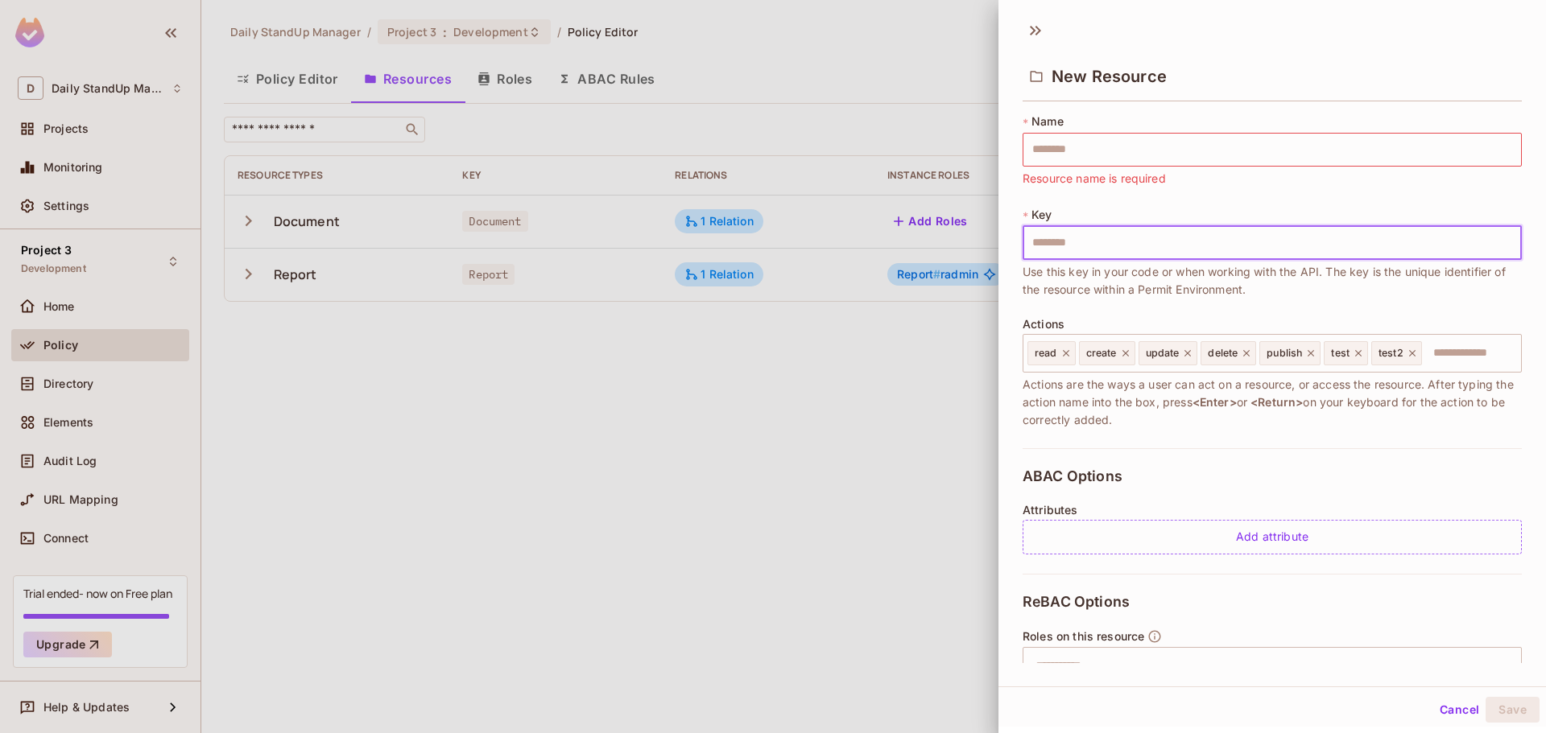
click at [1200, 232] on input "text" at bounding box center [1271, 243] width 499 height 34
click at [1237, 203] on div "* Name ​ Resource name is required * Key ​ Use this key in your code or when wo…" at bounding box center [1271, 281] width 499 height 335
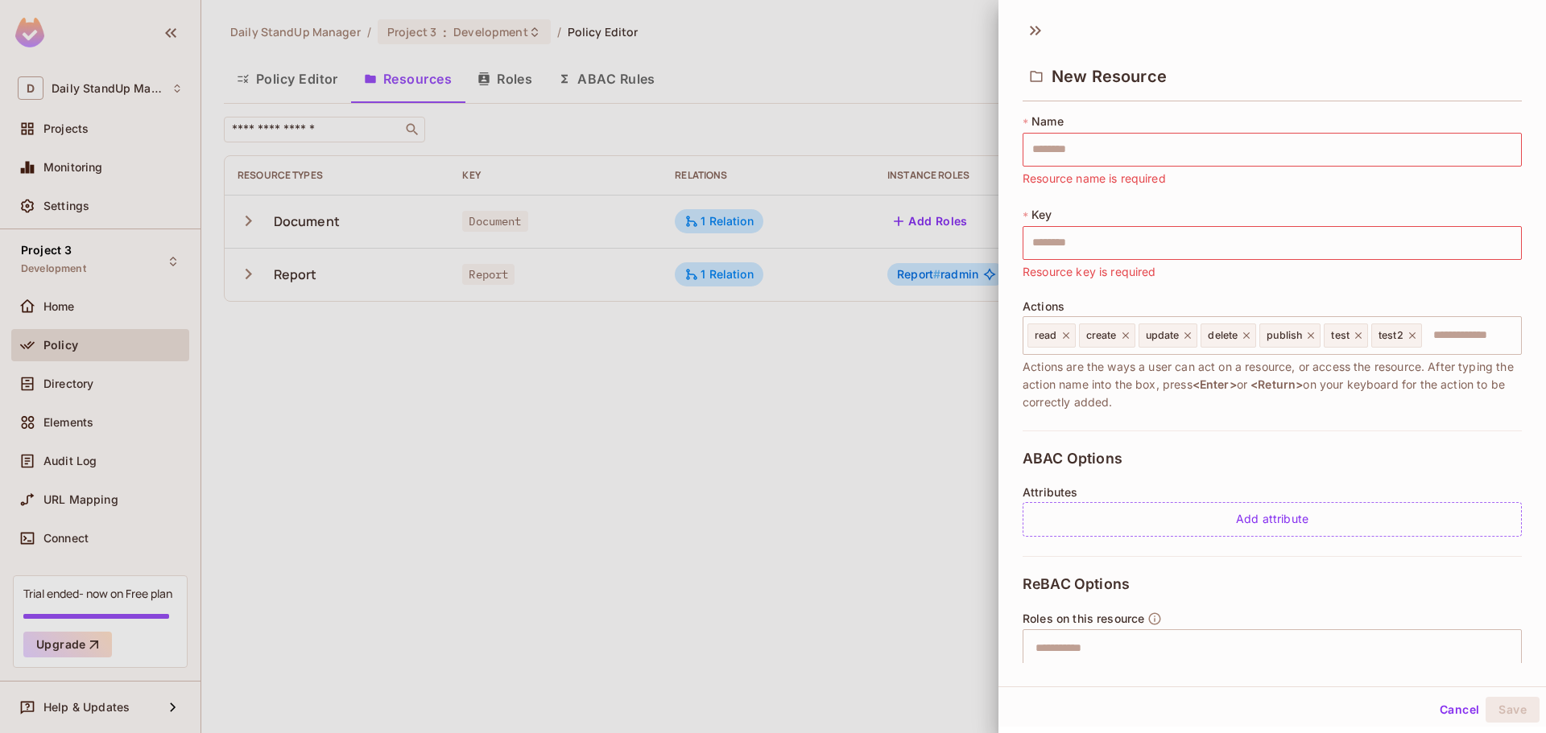
click at [1433, 700] on button "Cancel" at bounding box center [1459, 710] width 52 height 26
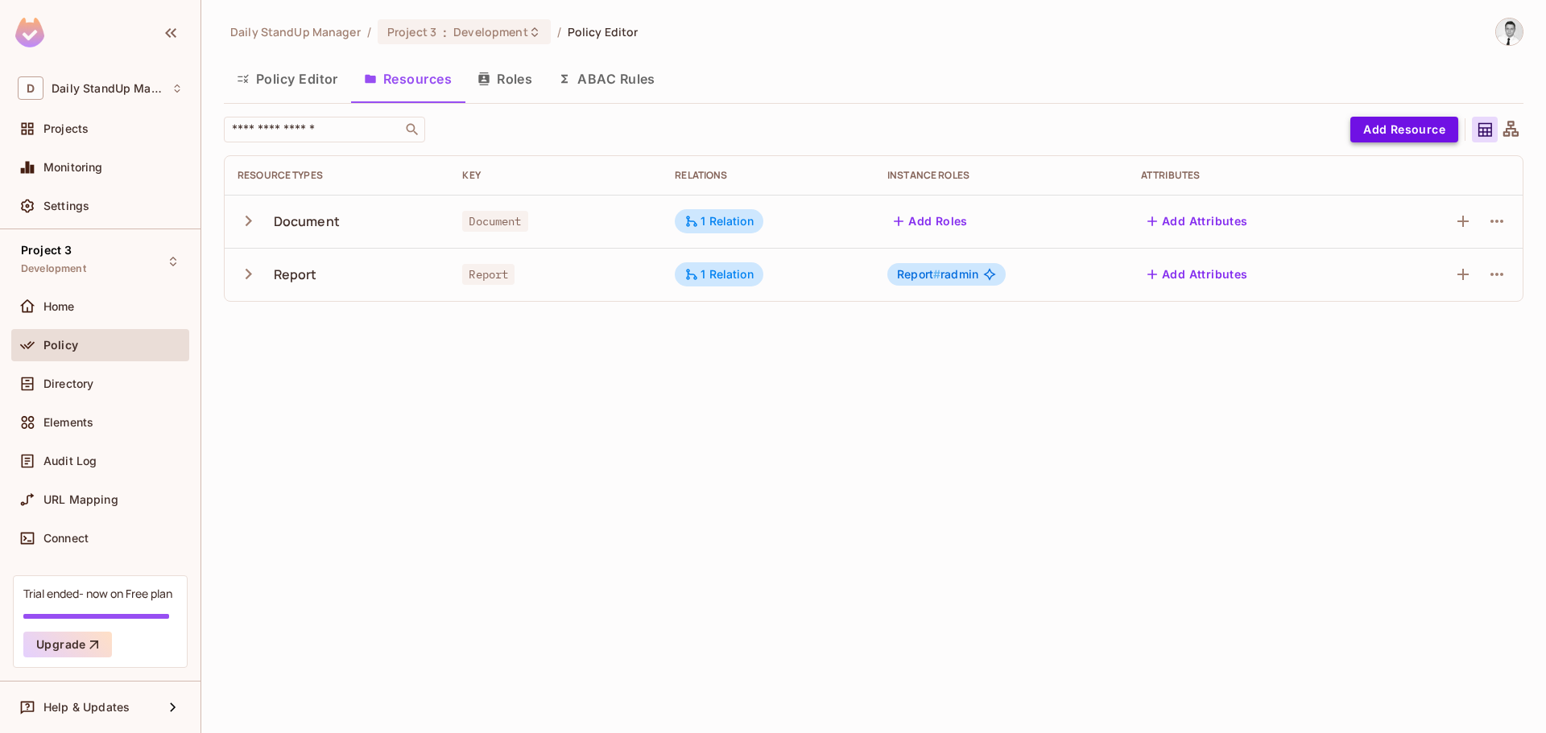
click at [1375, 132] on button "Add Resource" at bounding box center [1404, 130] width 108 height 26
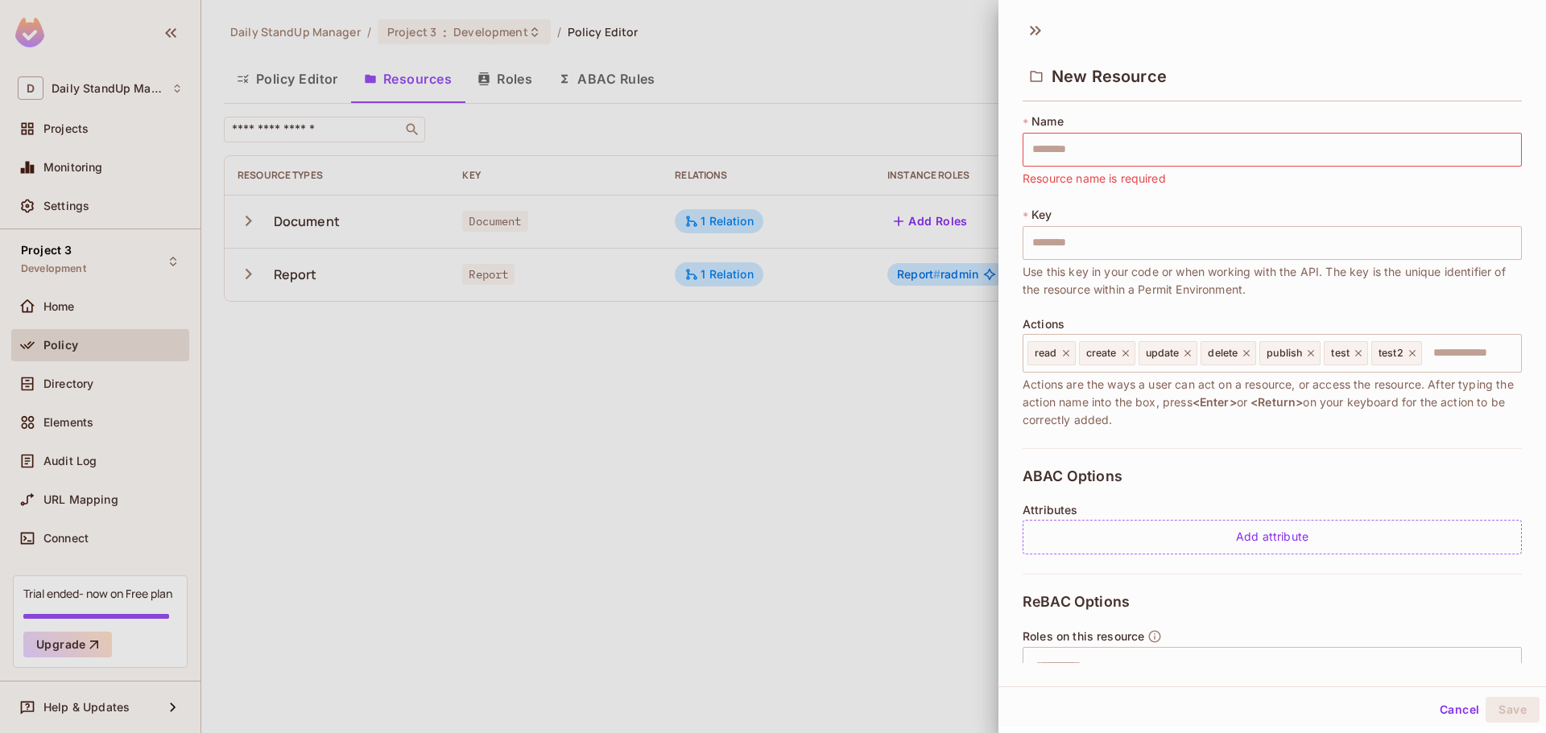
drag, startPoint x: 1254, startPoint y: 182, endPoint x: 1150, endPoint y: 167, distance: 105.7
click at [1150, 167] on div "* Name ​ Resource name is required" at bounding box center [1271, 151] width 499 height 74
click at [1381, 87] on div "New Resource" at bounding box center [1271, 75] width 499 height 52
click at [1448, 703] on button "Cancel" at bounding box center [1459, 710] width 52 height 26
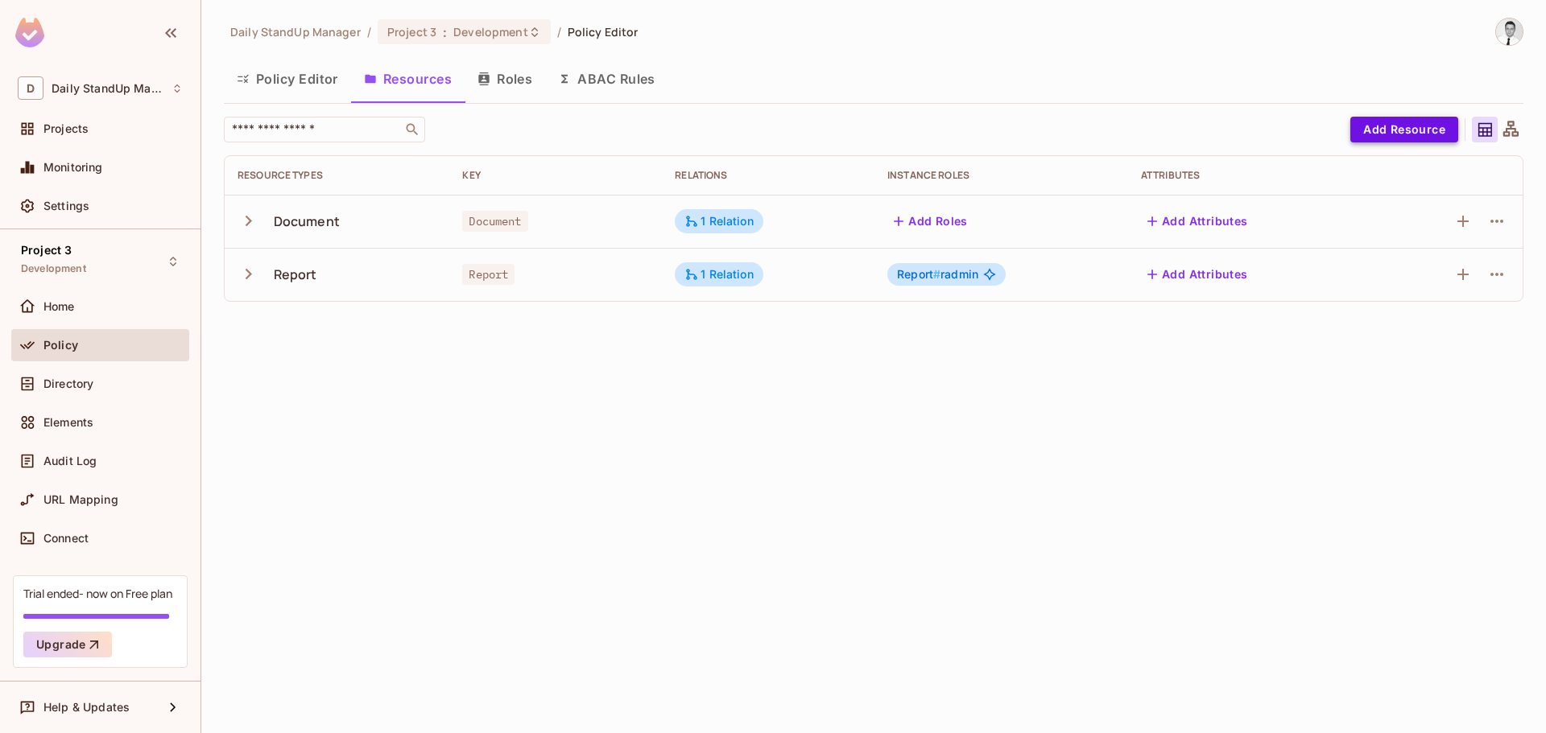
click at [1408, 118] on button "Add Resource" at bounding box center [1404, 130] width 108 height 26
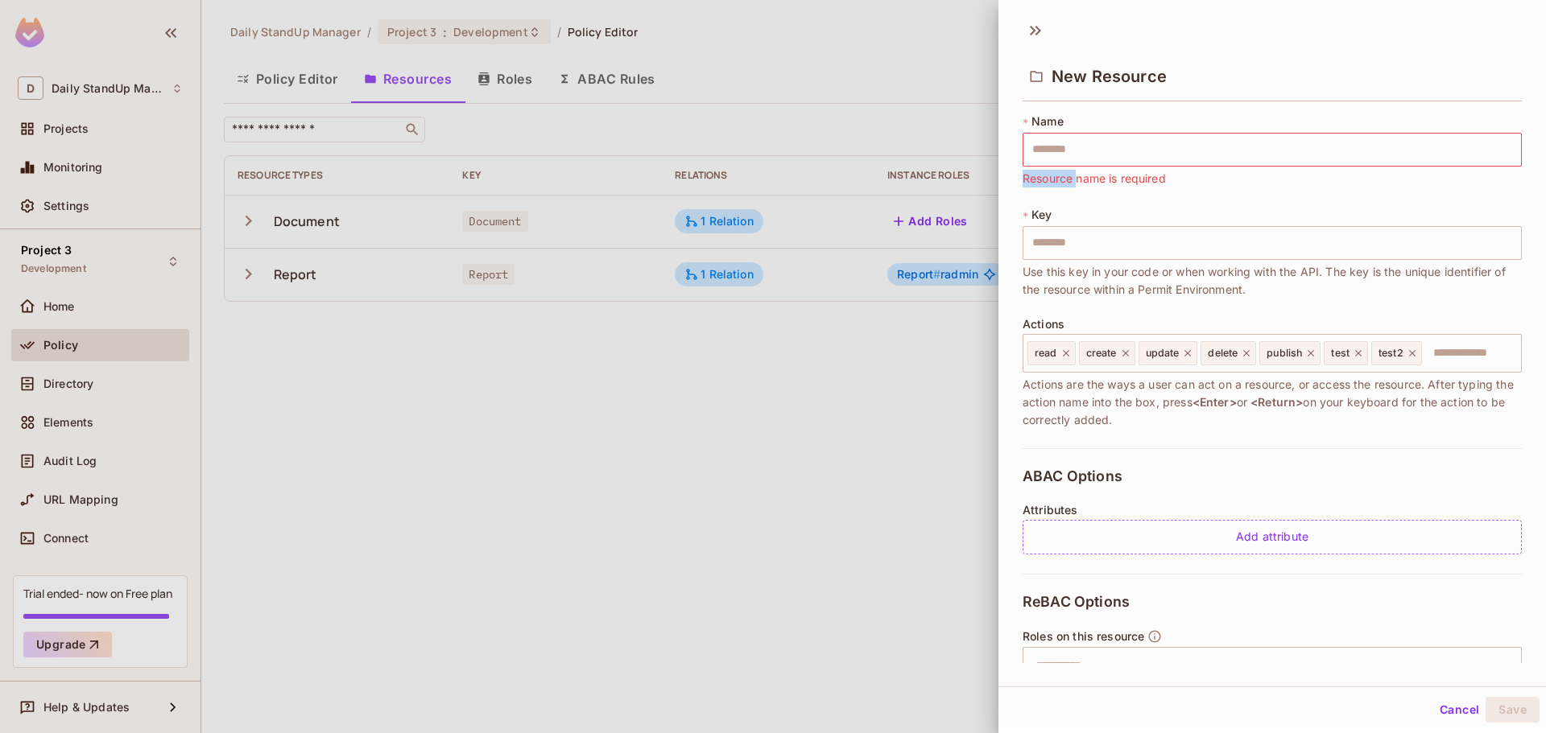
click at [1046, 181] on span "Resource name is required" at bounding box center [1093, 179] width 143 height 18
click at [1234, 180] on div "* Name ​ Resource name is required" at bounding box center [1271, 151] width 499 height 74
click at [1447, 704] on button "Cancel" at bounding box center [1459, 710] width 52 height 26
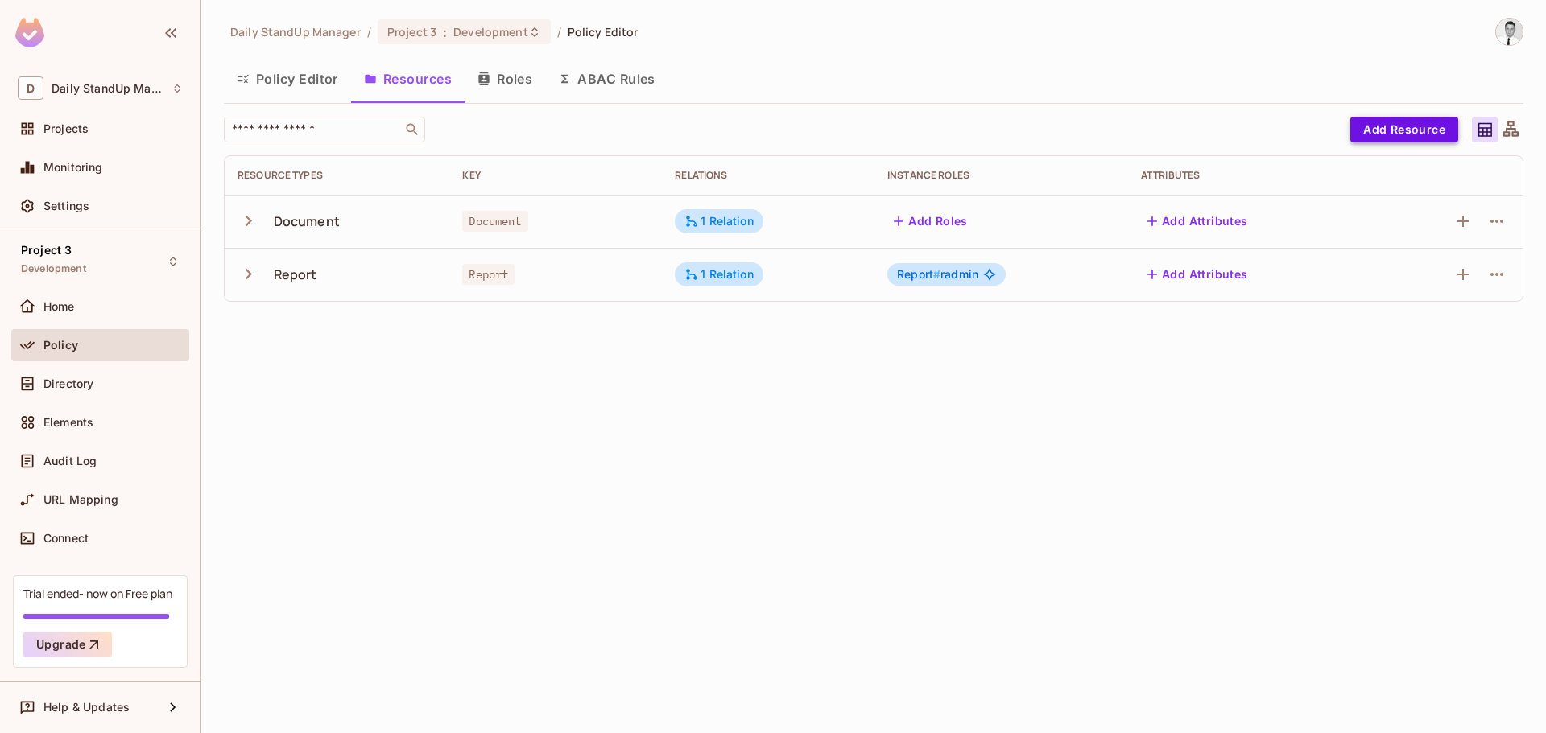
click at [1368, 125] on button "Add Resource" at bounding box center [1404, 130] width 108 height 26
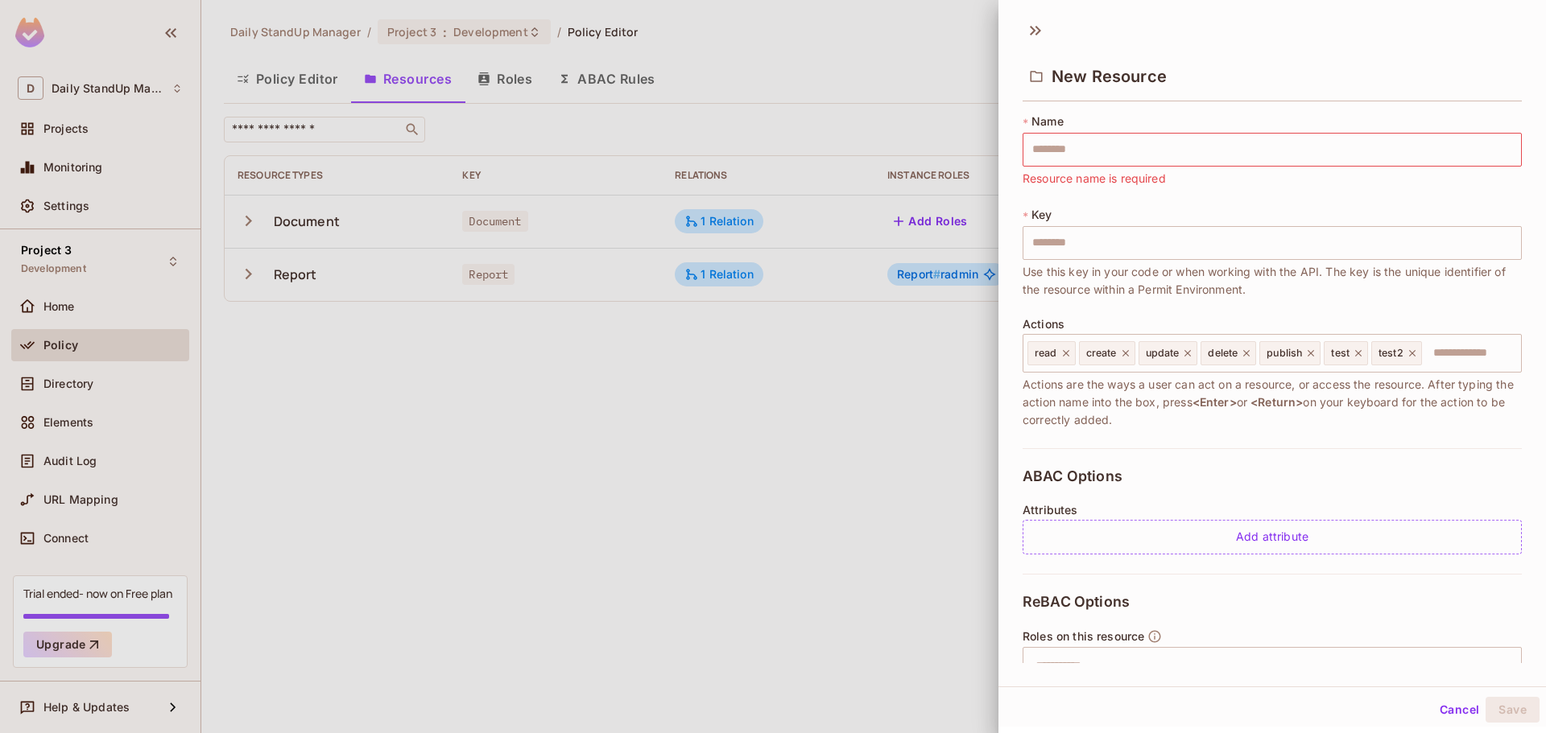
click at [1456, 706] on button "Cancel" at bounding box center [1459, 710] width 52 height 26
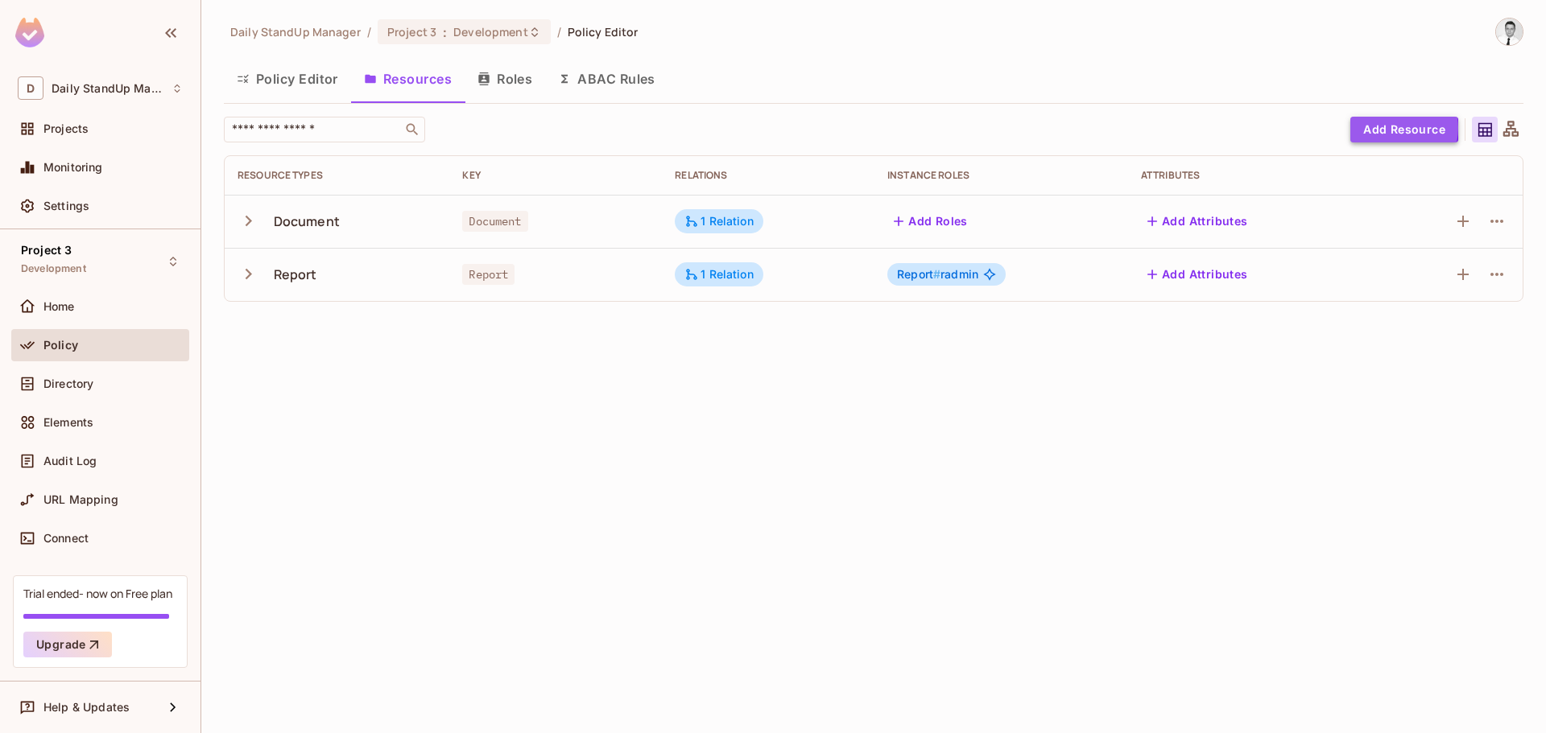
click at [1395, 128] on button "Add Resource" at bounding box center [1404, 130] width 108 height 26
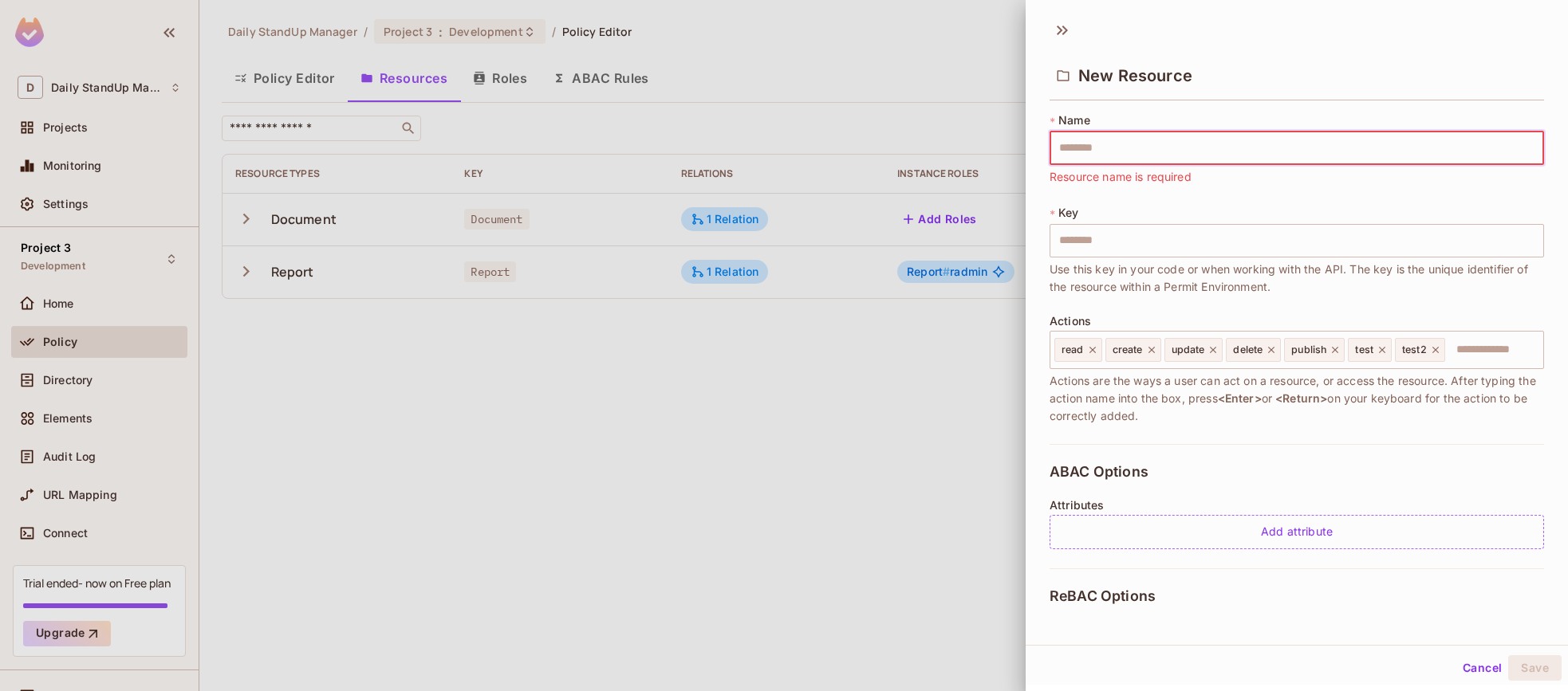
click at [1139, 150] on input "text" at bounding box center [1296, 148] width 494 height 34
click at [1161, 149] on input "text" at bounding box center [1296, 148] width 494 height 34
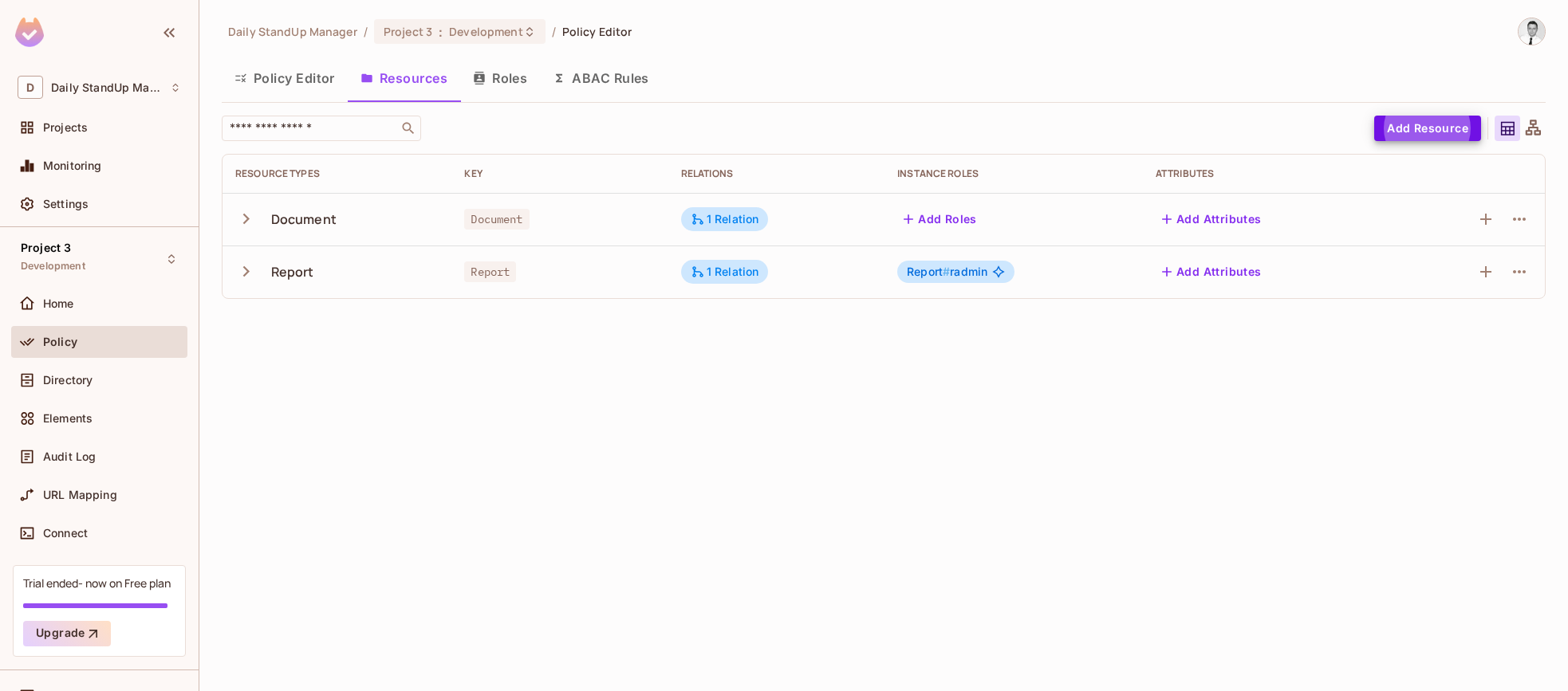
click at [1430, 130] on button "Add Resource" at bounding box center [1427, 129] width 107 height 26
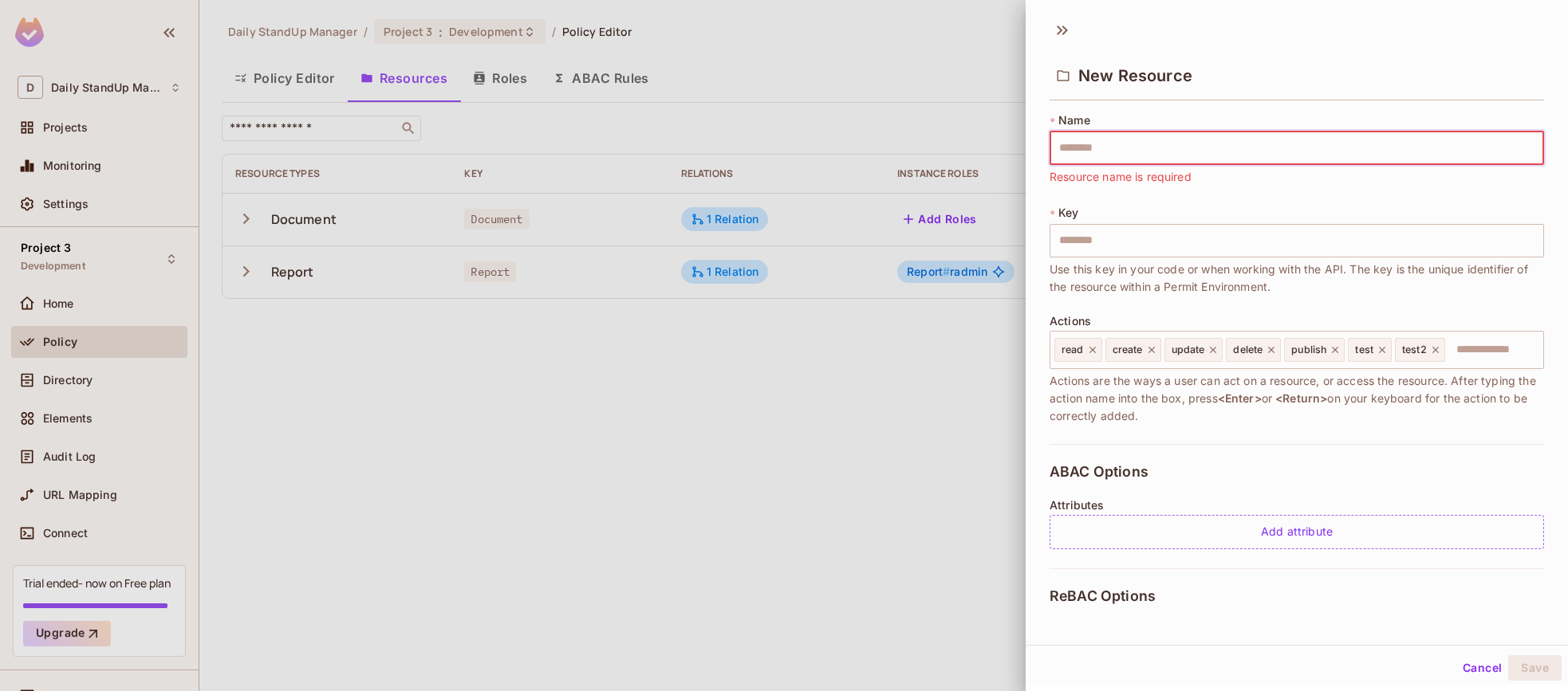
click at [1341, 38] on div "New Resource" at bounding box center [1296, 61] width 542 height 88
click at [1065, 31] on icon at bounding box center [1062, 31] width 26 height 26
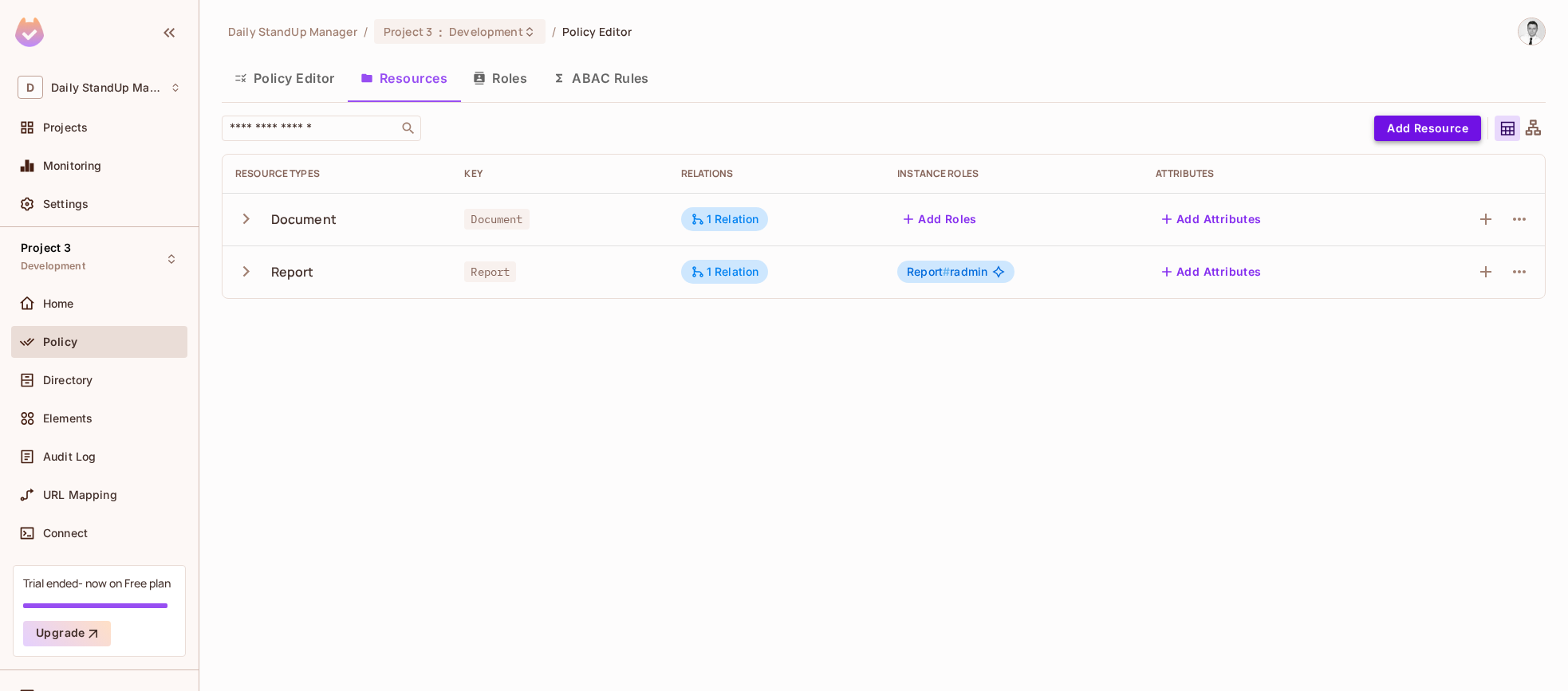
click at [1441, 140] on button "Add Resource" at bounding box center [1427, 129] width 107 height 26
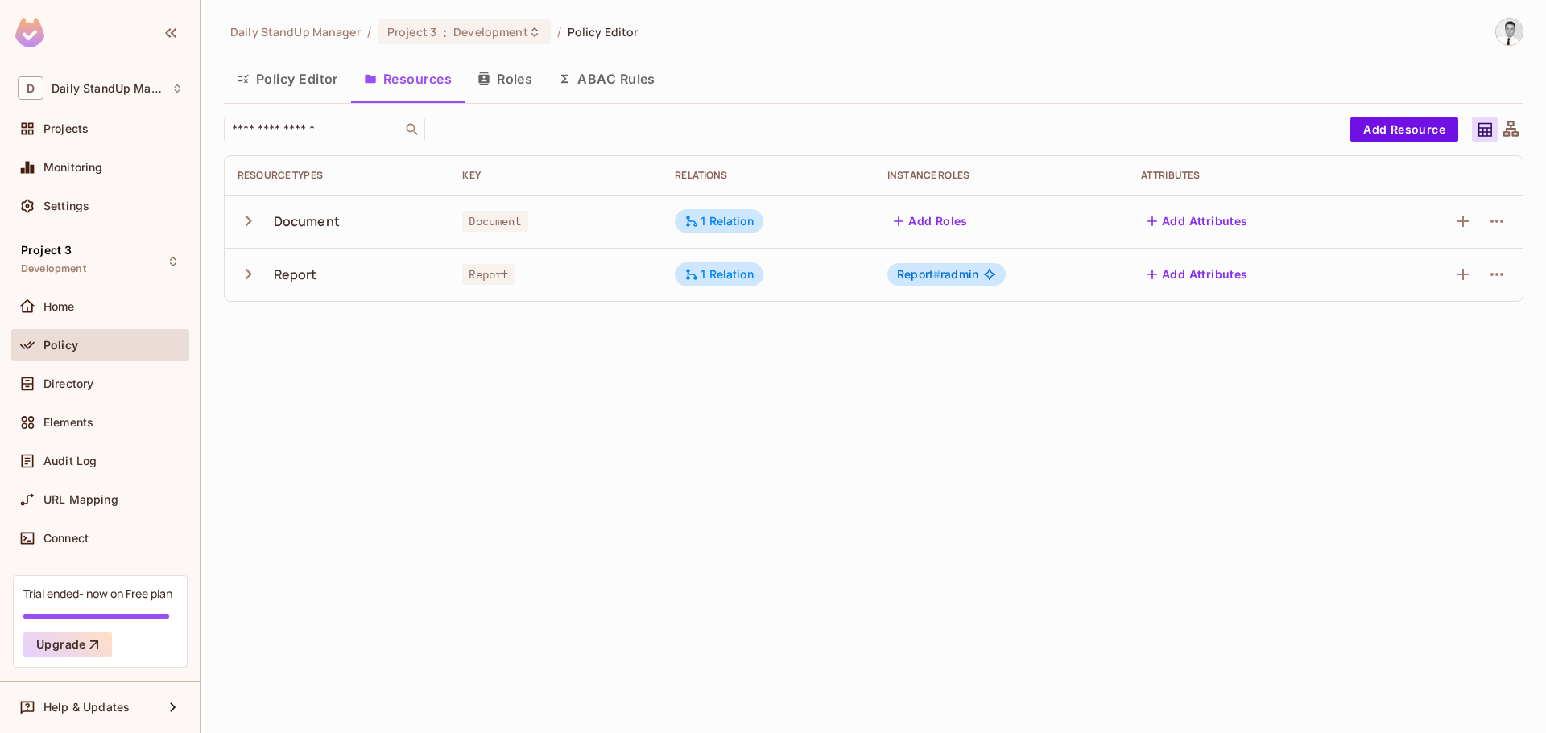
click at [258, 217] on icon "button" at bounding box center [248, 221] width 22 height 22
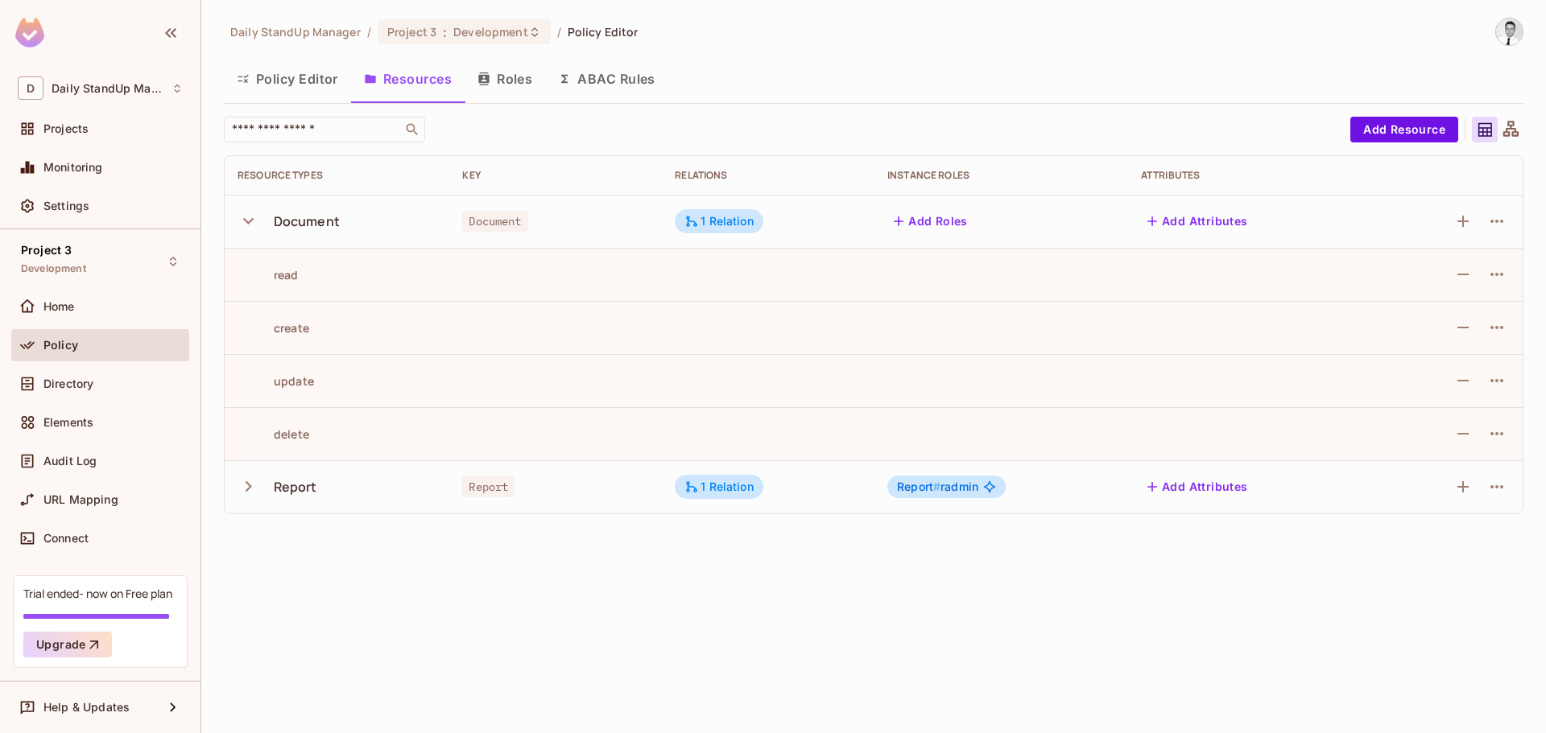
click at [258, 217] on icon "button" at bounding box center [248, 221] width 22 height 22
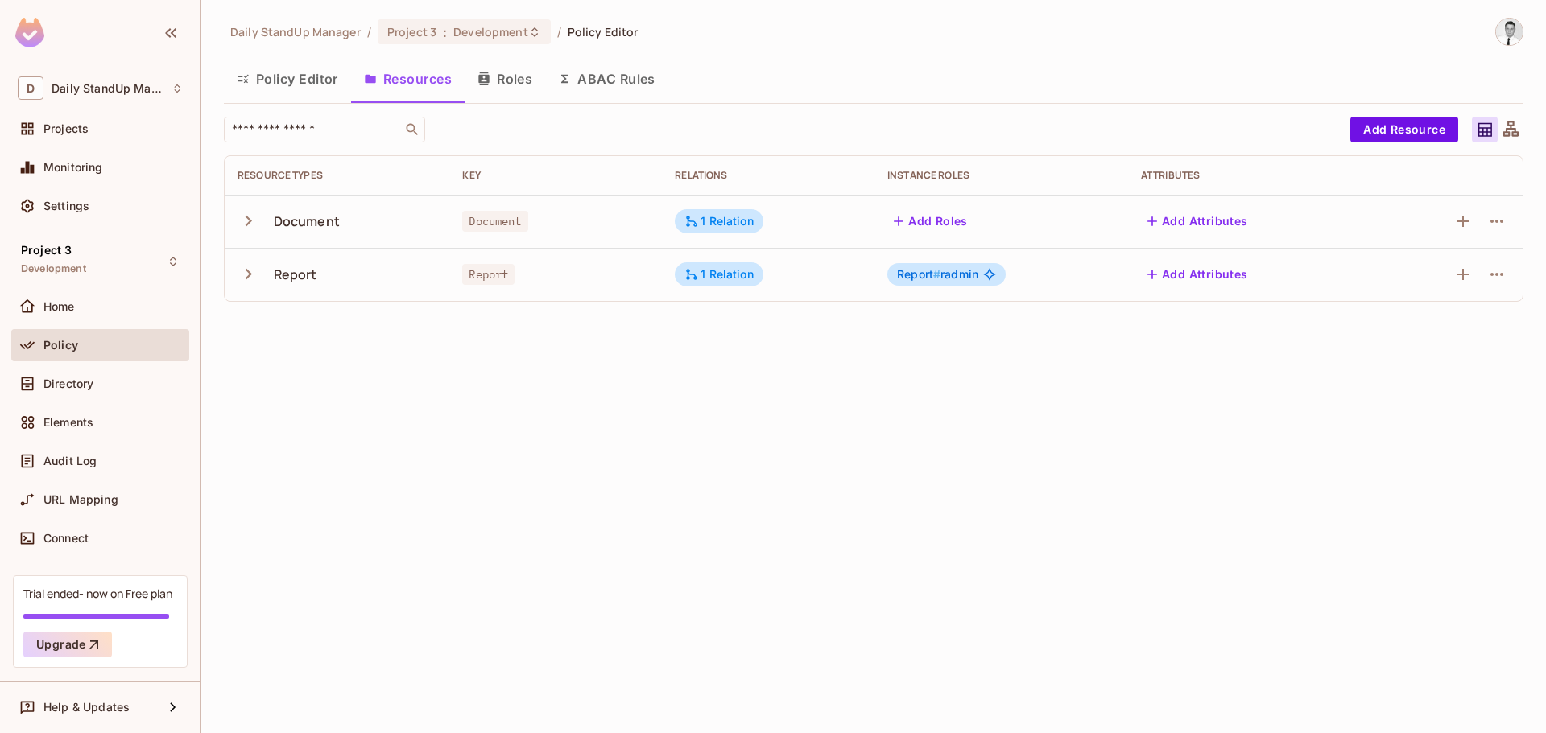
click at [258, 217] on icon "button" at bounding box center [248, 221] width 22 height 22
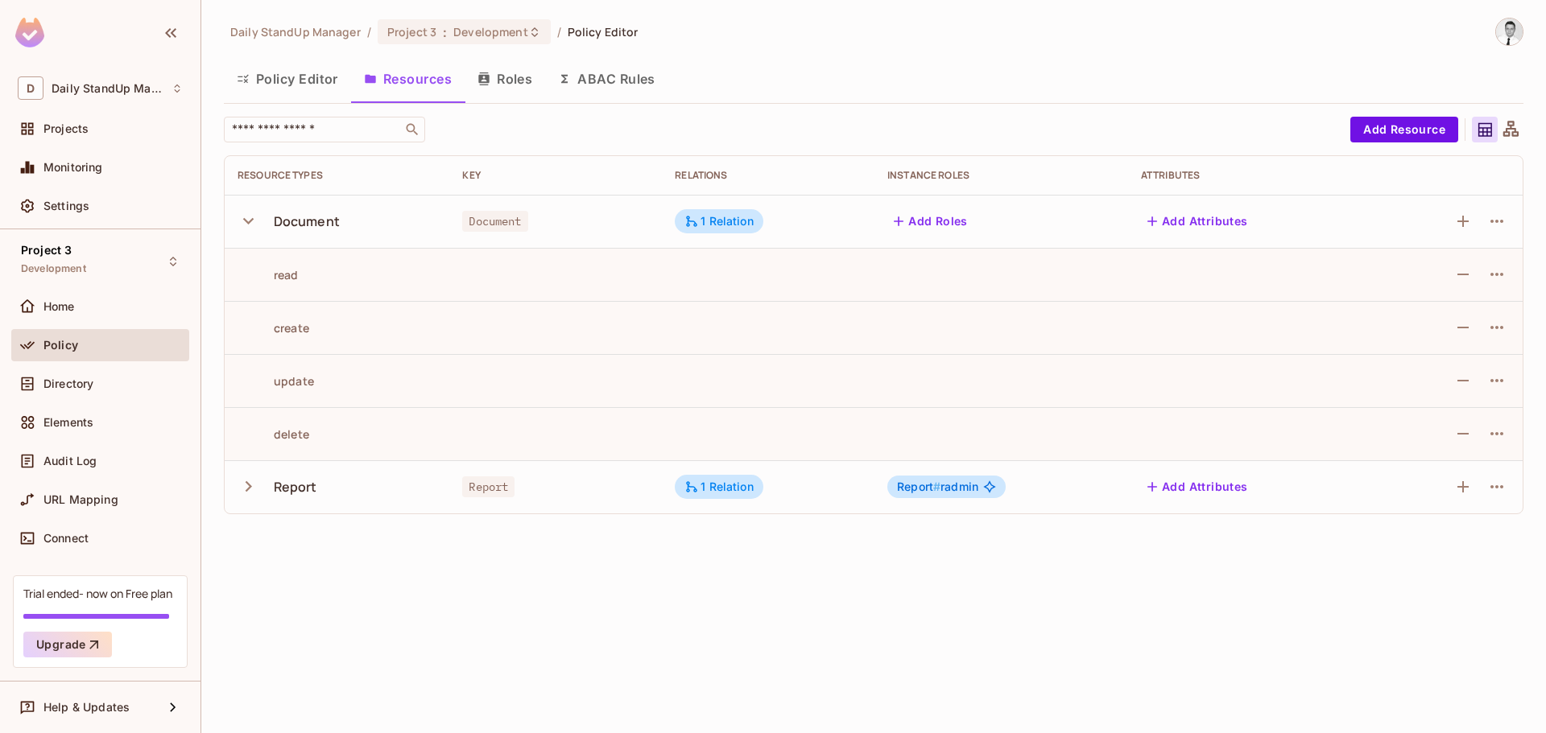
click at [258, 217] on icon "button" at bounding box center [248, 221] width 22 height 22
